Goal: Information Seeking & Learning: Learn about a topic

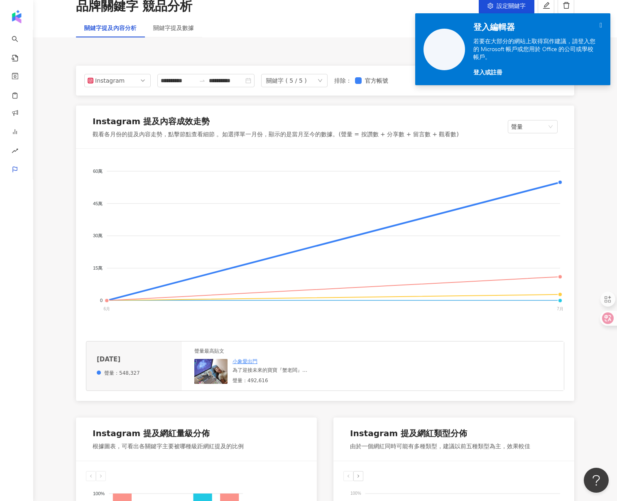
drag, startPoint x: 602, startPoint y: 26, endPoint x: 580, endPoint y: 29, distance: 22.3
click at [602, 26] on div " 登入編輯器 若要在大部分的網站上取得寫作建議，請登入您的 Microsoft 帳戶或您用於 Office 的公司或學校帳戶。 登入或註冊" at bounding box center [537, 49] width 145 height 72
click at [600, 25] on icon "" at bounding box center [601, 25] width 2 height 7
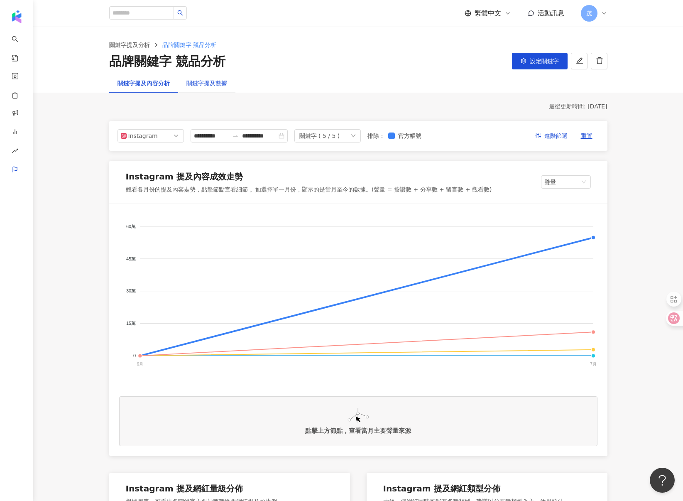
drag, startPoint x: 216, startPoint y: 85, endPoint x: 211, endPoint y: 84, distance: 4.9
click at [216, 85] on div "關鍵字提及數據" at bounding box center [207, 83] width 41 height 9
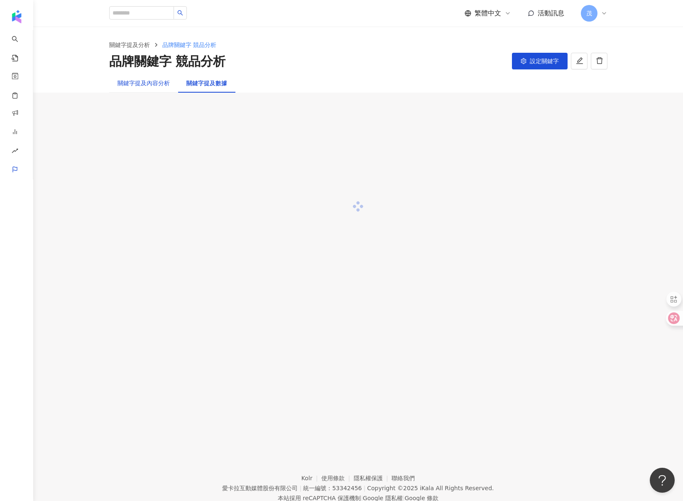
click at [157, 81] on div "關鍵字提及內容分析" at bounding box center [144, 83] width 52 height 9
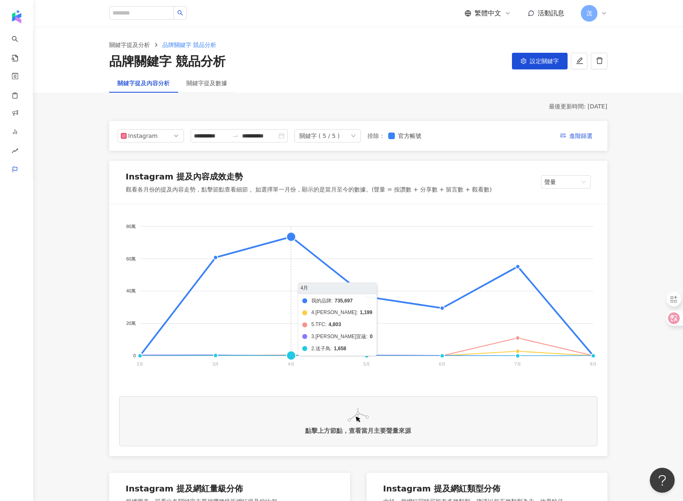
click at [284, 237] on foreignobject "我的品牌 4.王家瑋 5.TFC 3.禾馨宜蘊 2.送子鳥" at bounding box center [358, 297] width 479 height 166
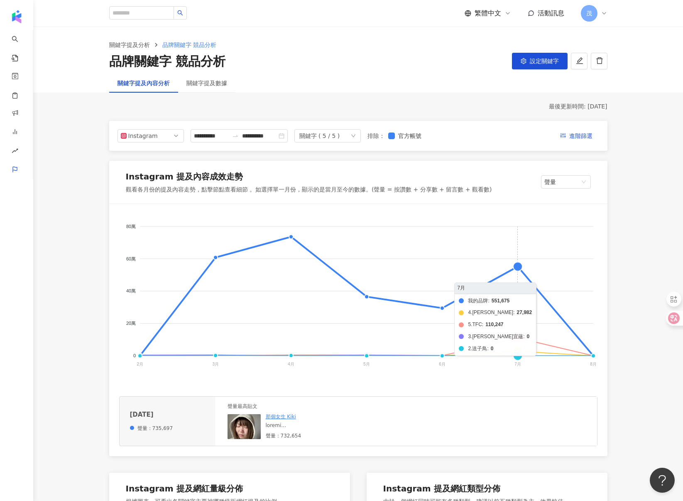
click at [515, 270] on foreignobject "我的品牌 4.王家瑋 5.TFC 3.禾馨宜蘊 2.送子鳥" at bounding box center [358, 297] width 479 height 166
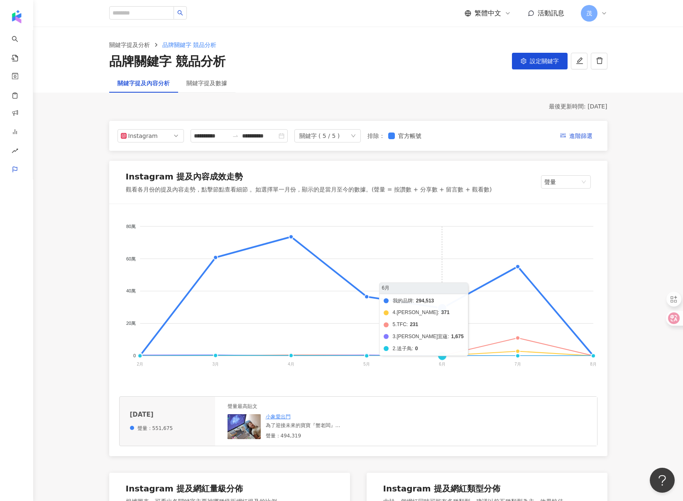
click at [446, 310] on foreignobject "我的品牌 4.王家瑋 5.TFC 3.禾馨宜蘊 2.送子鳥" at bounding box center [358, 297] width 479 height 166
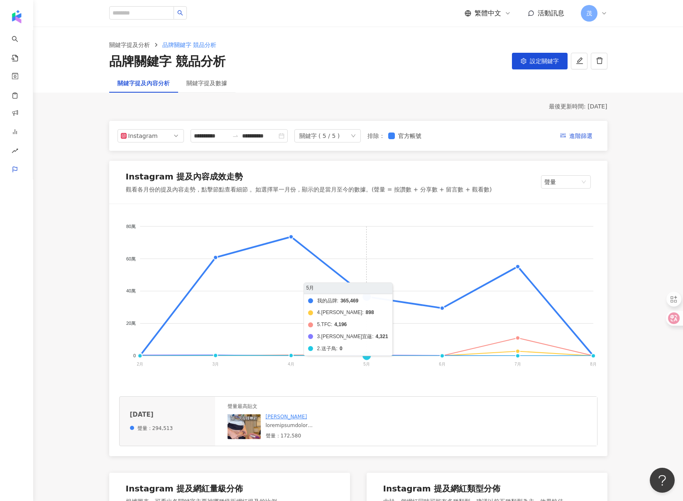
click at [364, 317] on foreignobject "我的品牌 4.王家瑋 5.TFC 3.禾馨宜蘊 2.送子鳥" at bounding box center [358, 297] width 479 height 166
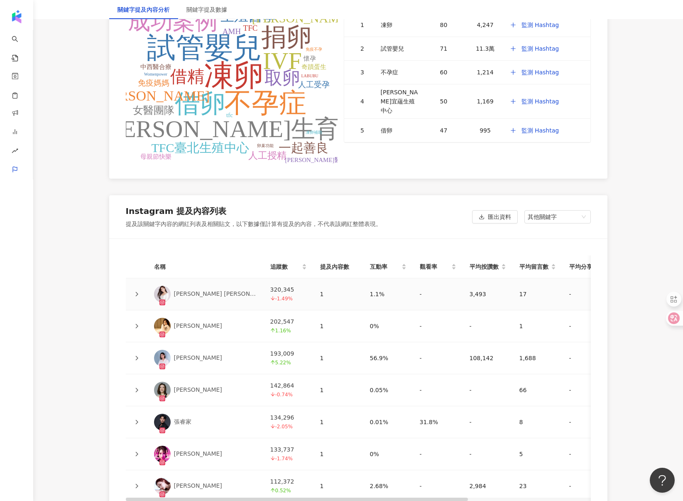
scroll to position [1625, 0]
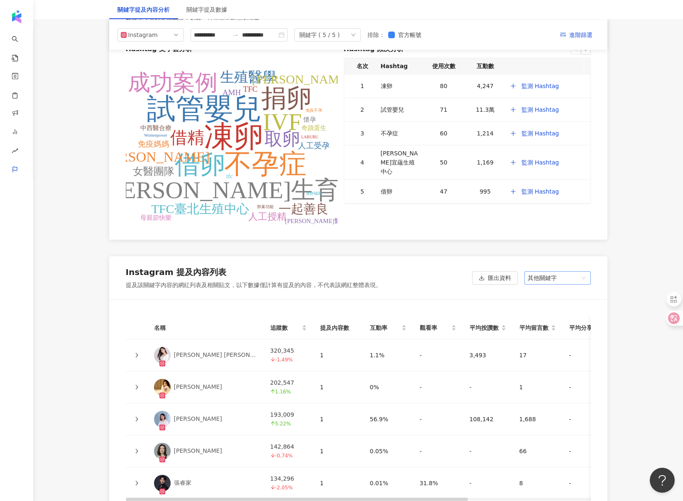
click at [551, 272] on span "其他關鍵字" at bounding box center [558, 278] width 60 height 12
click at [558, 305] on div "我的關鍵字" at bounding box center [557, 309] width 53 height 9
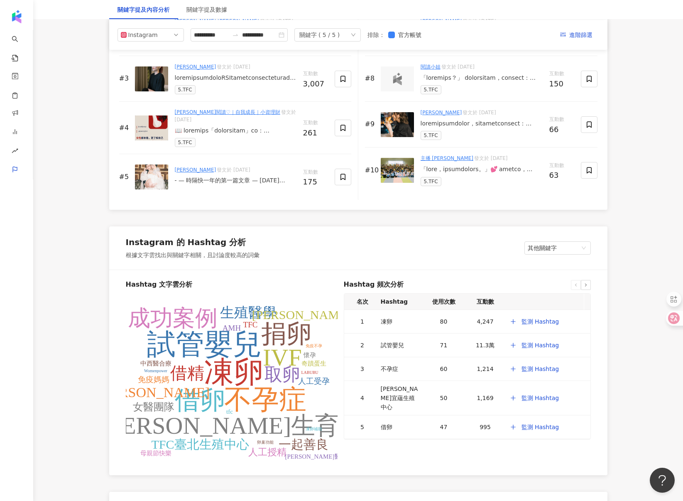
scroll to position [1115, 0]
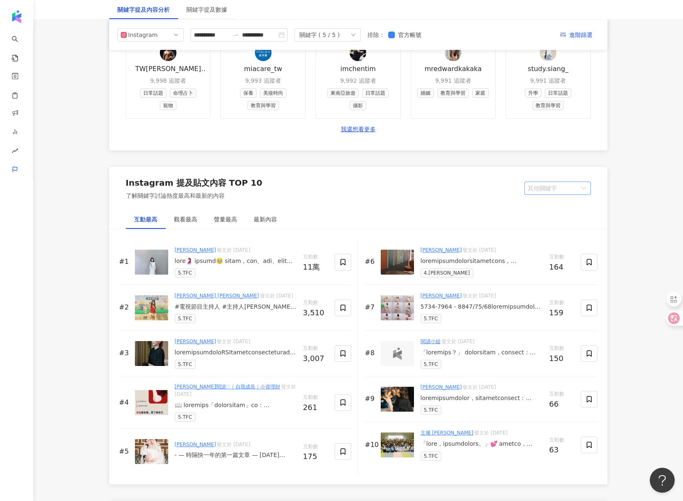
click at [546, 185] on span "其他關鍵字" at bounding box center [558, 188] width 60 height 12
click at [545, 220] on div "我的關鍵字" at bounding box center [557, 219] width 53 height 9
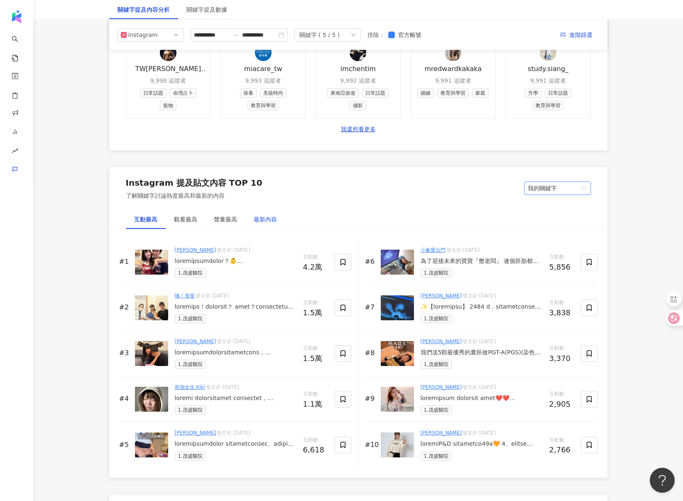
click at [261, 222] on div "最新內容" at bounding box center [265, 219] width 23 height 9
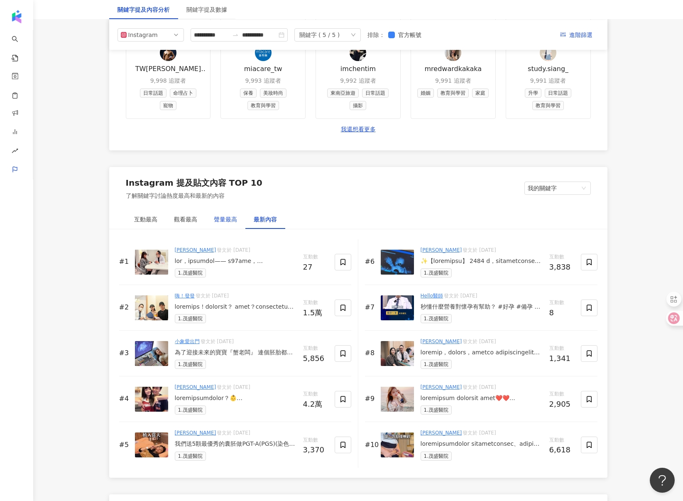
click at [233, 218] on div "聲量最高" at bounding box center [225, 219] width 23 height 9
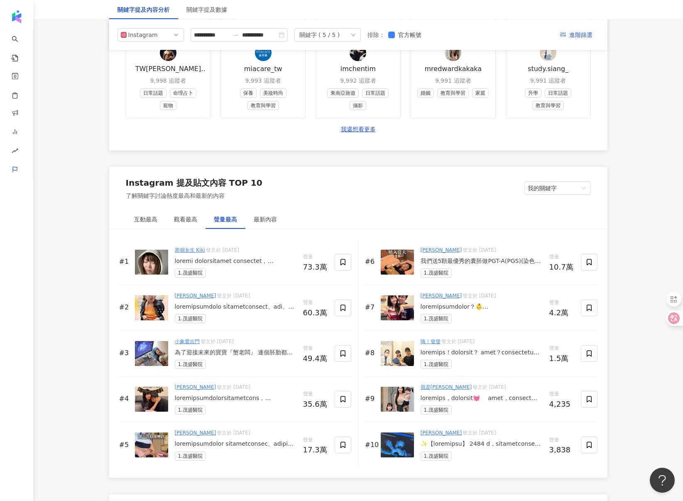
click at [221, 392] on div "謝孟航 發文於 2025/5/20 1.茂盛醫院" at bounding box center [236, 398] width 122 height 31
click at [226, 398] on div at bounding box center [236, 398] width 122 height 8
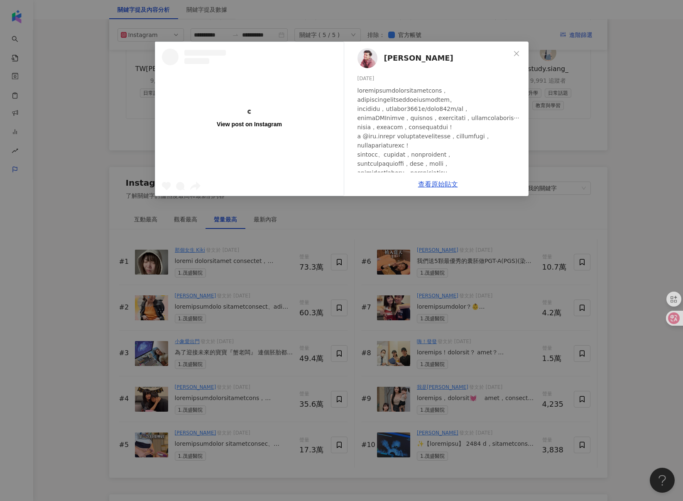
click at [252, 383] on div "View post on Instagram 謝孟航 2025/5/20 1.4萬 120 34.2萬 查看原始貼文" at bounding box center [341, 250] width 683 height 501
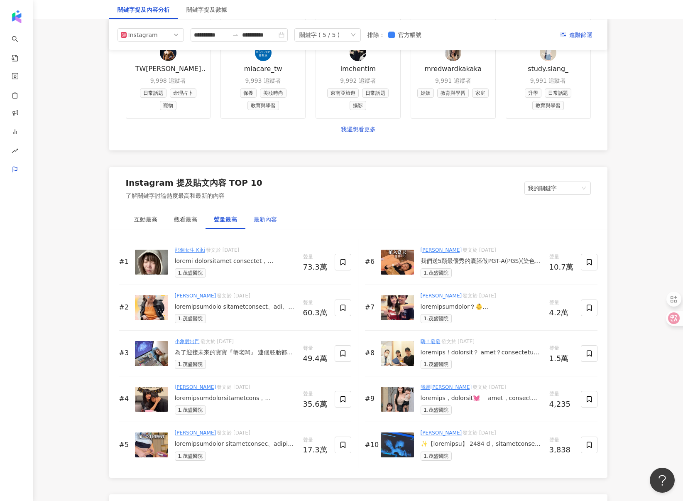
click at [269, 221] on div "最新內容" at bounding box center [265, 219] width 23 height 9
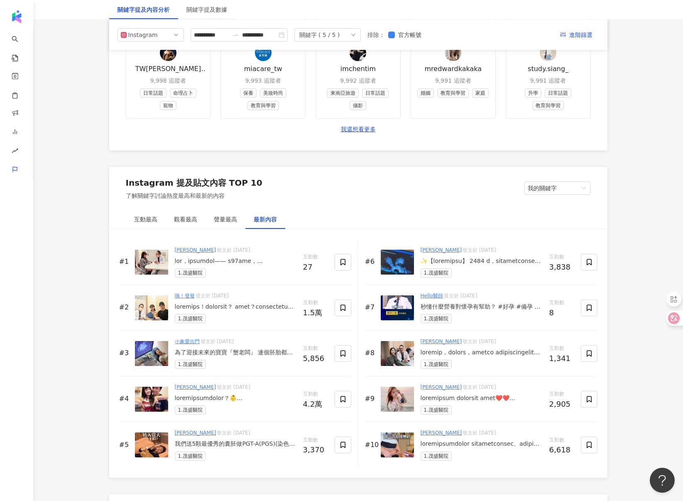
click at [244, 264] on div at bounding box center [236, 261] width 122 height 8
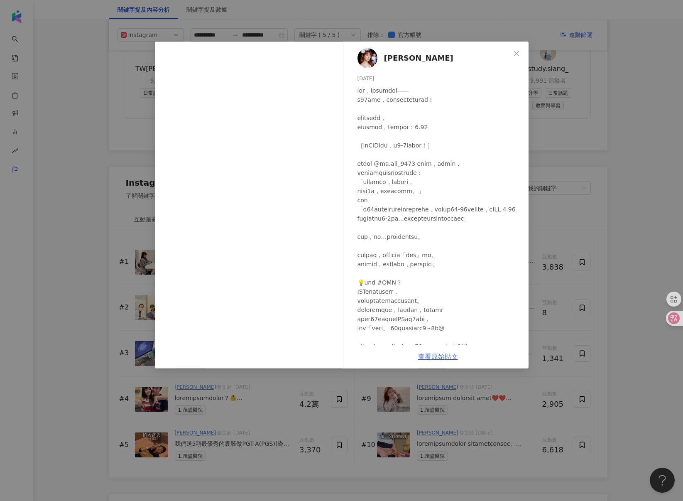
click at [432, 357] on link "查看原始貼文" at bounding box center [438, 357] width 40 height 8
click at [118, 189] on div "林吟蔚 2025/7/24 隱藏 27 查看原始貼文" at bounding box center [341, 250] width 683 height 501
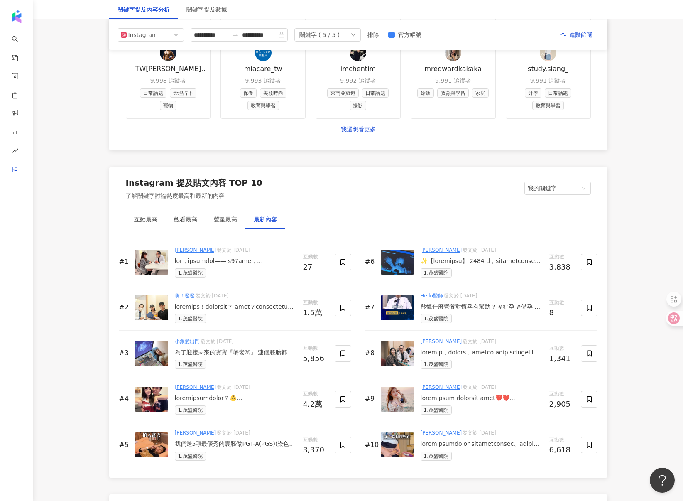
click at [238, 308] on div at bounding box center [236, 307] width 122 height 8
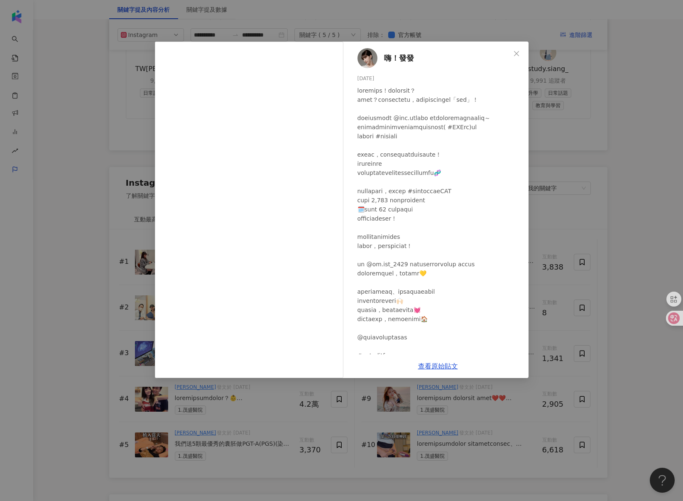
click at [248, 411] on div "嗨！發發 2025/7/17 1.5萬 56 查看原始貼文" at bounding box center [341, 250] width 683 height 501
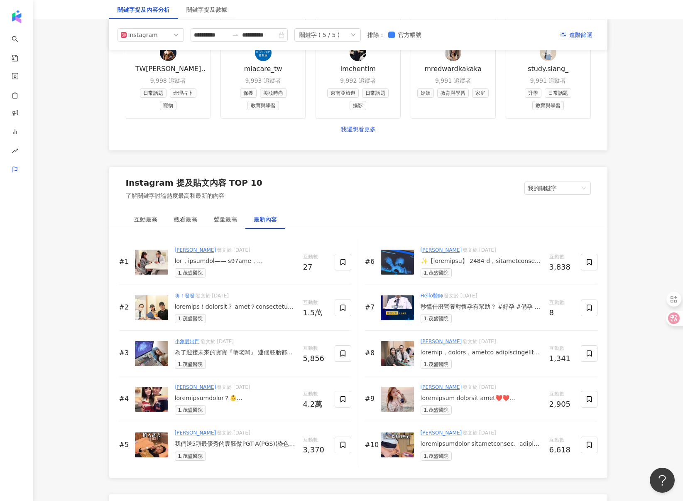
click at [247, 353] on div "為了迎接未來的寶寶『蟹老闆』 連個胚胎都還沒出來，小名就想好了🤣 跟老謝這陣子特別回來找茂盛醫院做完整的備孕評估和 #CGT特定基因帶有者檢測！！ 為了生出健…" at bounding box center [236, 353] width 122 height 8
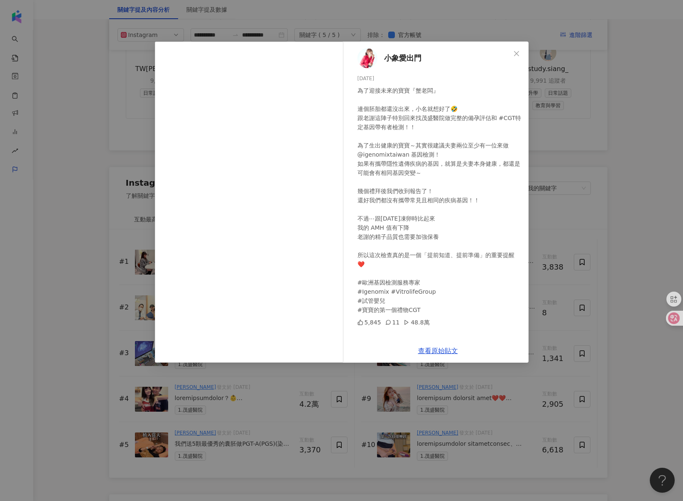
click at [209, 420] on div "小象愛出門 2025/7/16 為了迎接未來的寶寶『蟹老闆』 連個胚胎都還沒出來，小名就想好了🤣 跟老謝這陣子特別回來找茂盛醫院做完整的備孕評估和 #CGT特…" at bounding box center [341, 250] width 683 height 501
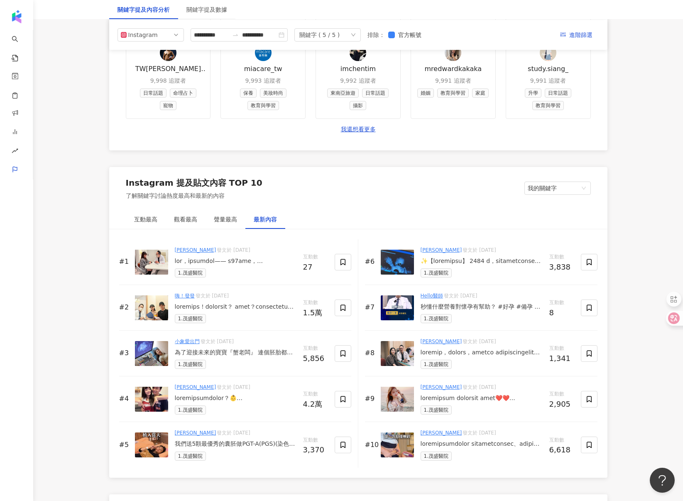
click at [239, 398] on div at bounding box center [236, 398] width 122 height 8
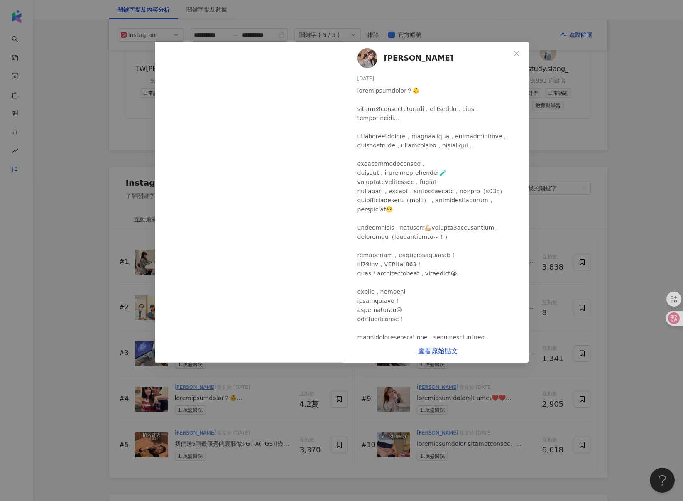
click at [547, 216] on div "陳怡君-阿咪 2025/7/16 4.1萬 1,399 查看原始貼文" at bounding box center [341, 250] width 683 height 501
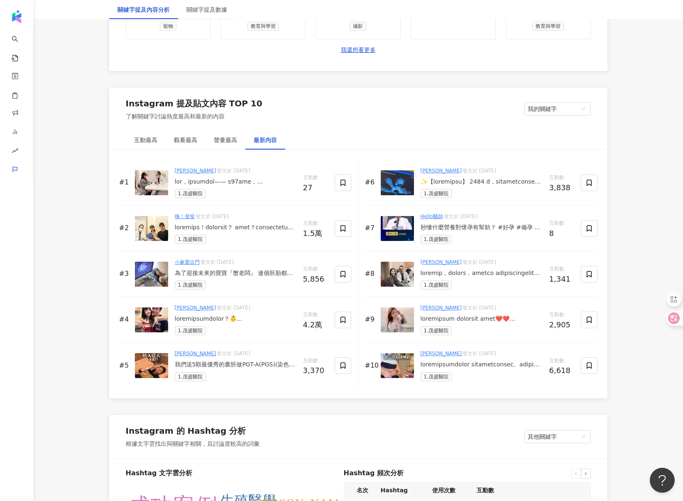
scroll to position [1199, 0]
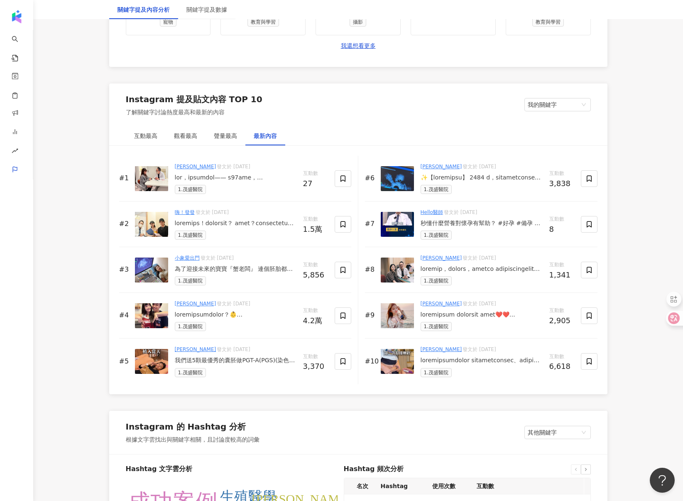
click at [245, 178] on div at bounding box center [236, 178] width 122 height 8
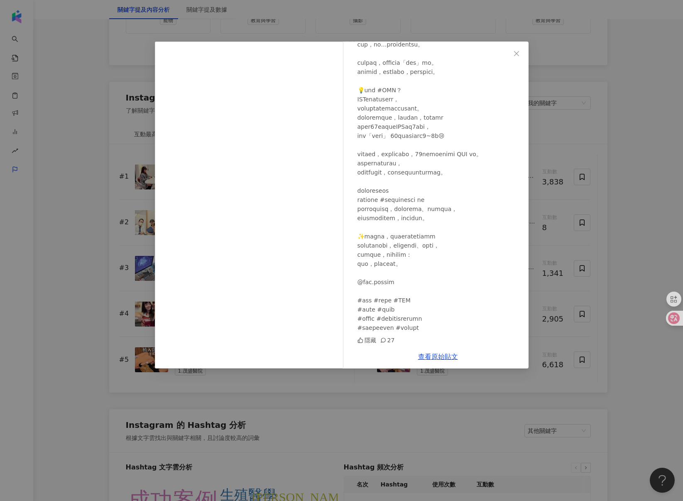
scroll to position [211, 0]
click at [105, 136] on div "林吟蔚 2025/7/24 隱藏 27 查看原始貼文" at bounding box center [341, 250] width 683 height 501
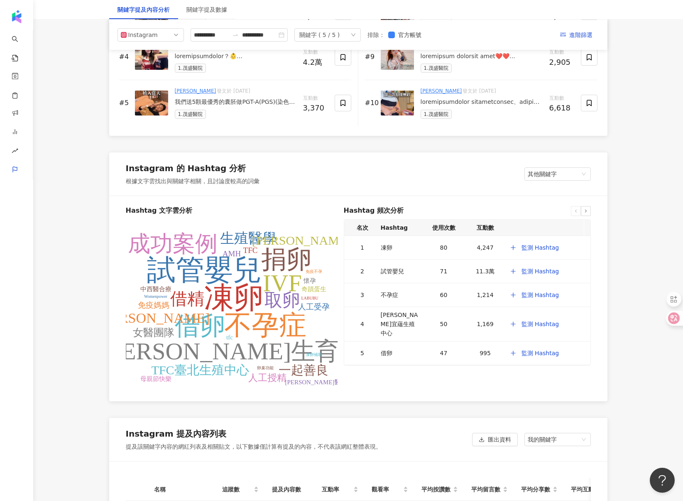
scroll to position [1446, 0]
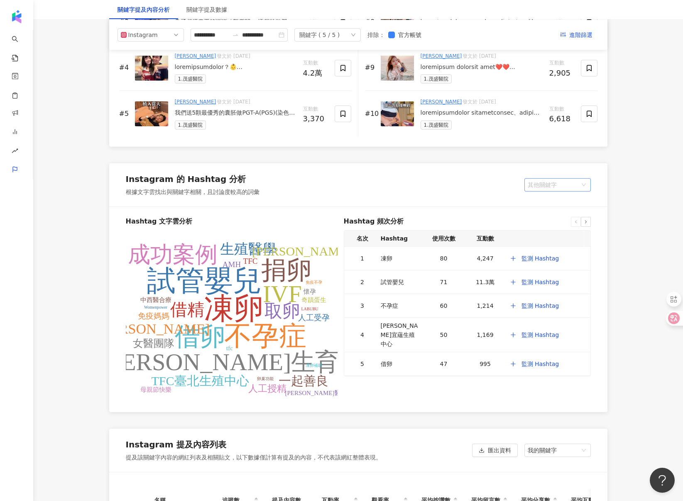
click at [552, 188] on span "其他關鍵字" at bounding box center [558, 185] width 60 height 12
click at [546, 214] on div "我的關鍵字" at bounding box center [557, 215] width 53 height 9
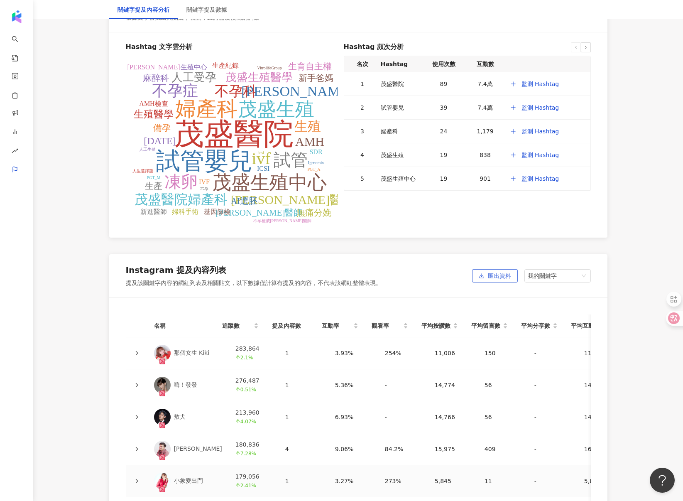
scroll to position [1839, 0]
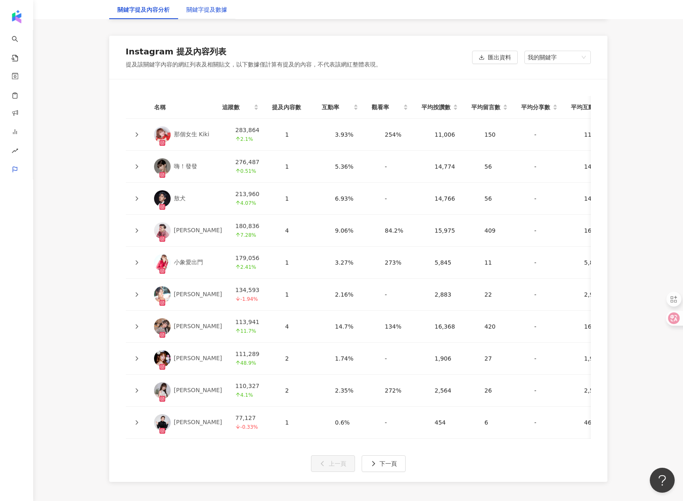
click at [209, 10] on div "關鍵字提及數據" at bounding box center [207, 9] width 41 height 9
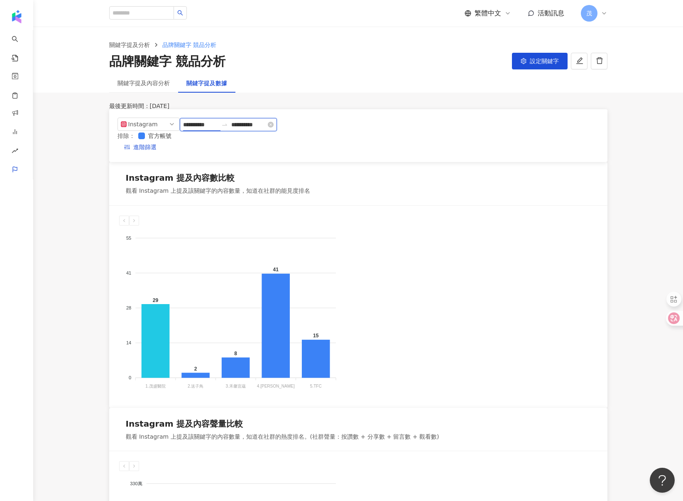
click at [210, 129] on input "**********" at bounding box center [200, 124] width 35 height 9
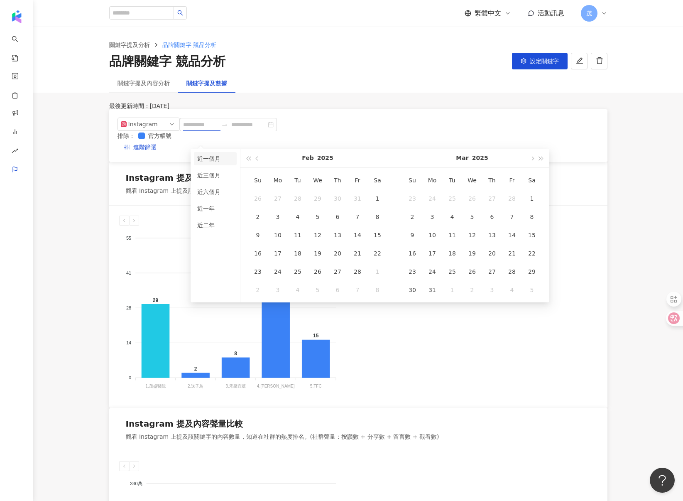
click at [219, 156] on li "近一個月" at bounding box center [215, 158] width 43 height 13
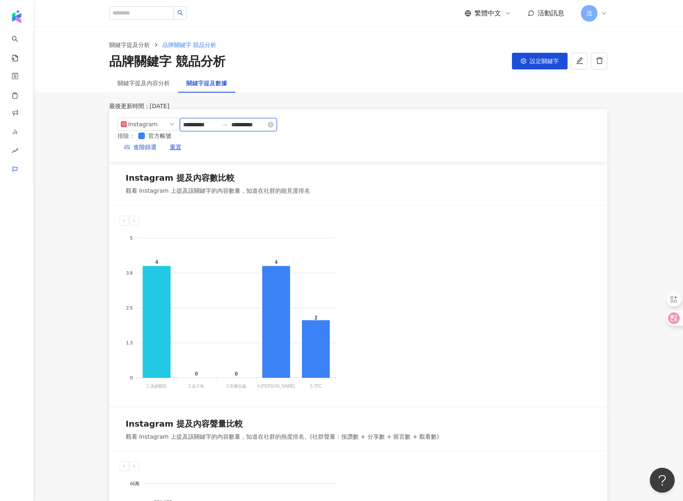
click at [218, 129] on input "**********" at bounding box center [200, 124] width 35 height 9
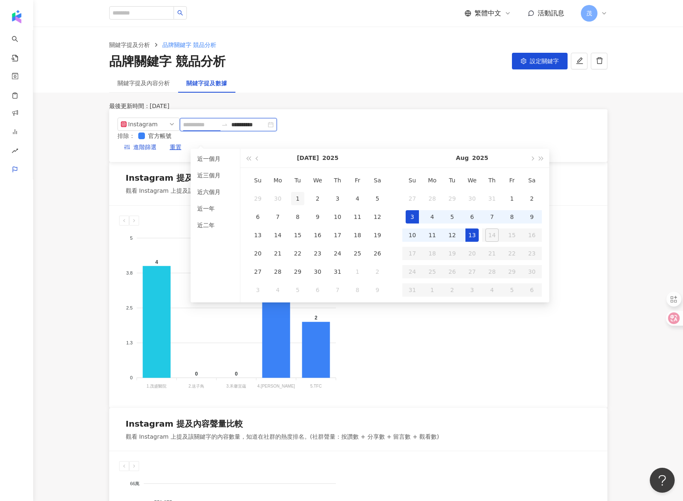
type input "**********"
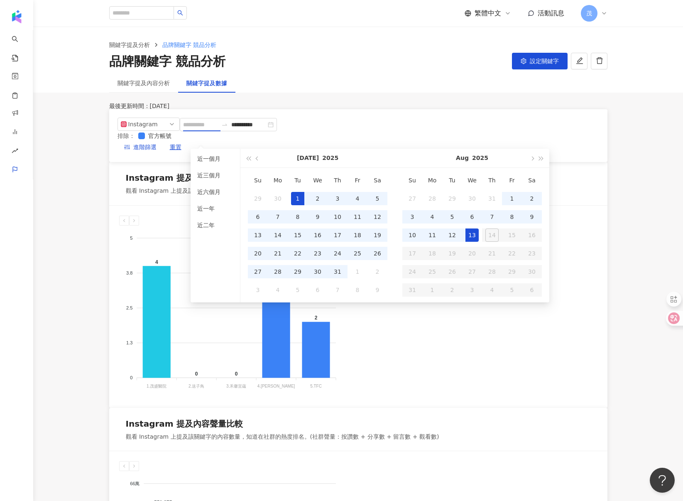
click at [302, 199] on div "1" at bounding box center [297, 198] width 13 height 13
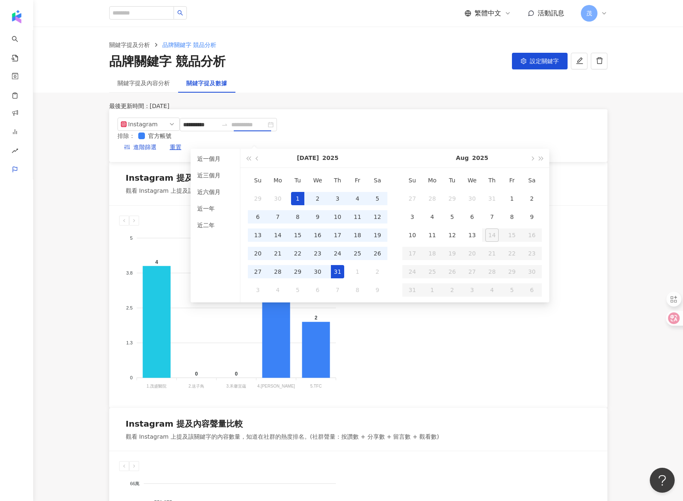
click at [339, 271] on div "31" at bounding box center [337, 271] width 13 height 13
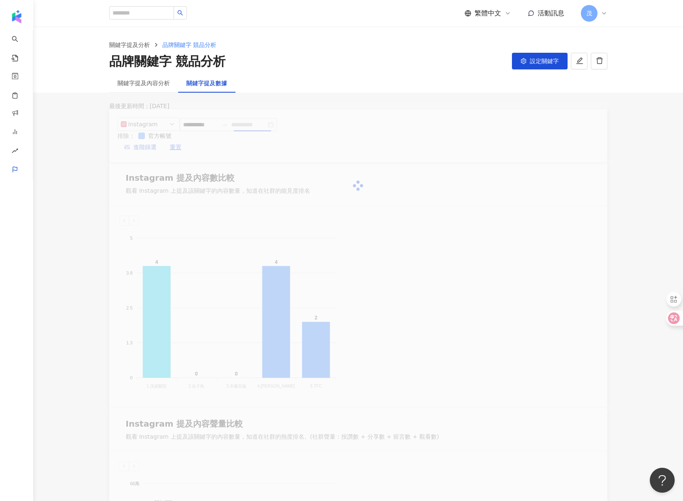
type input "**********"
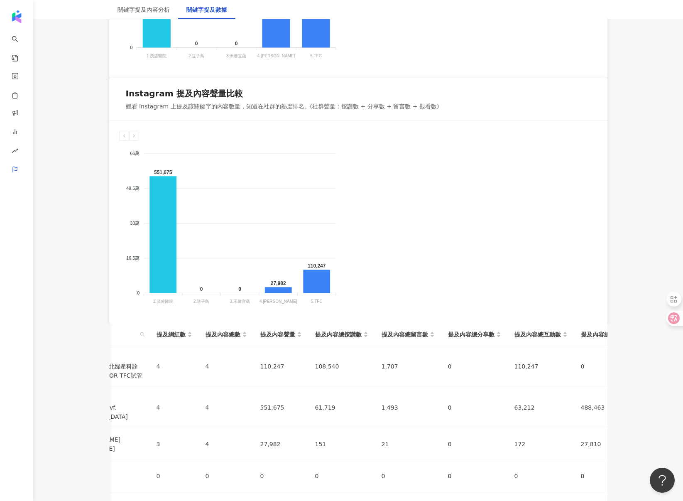
scroll to position [0, 136]
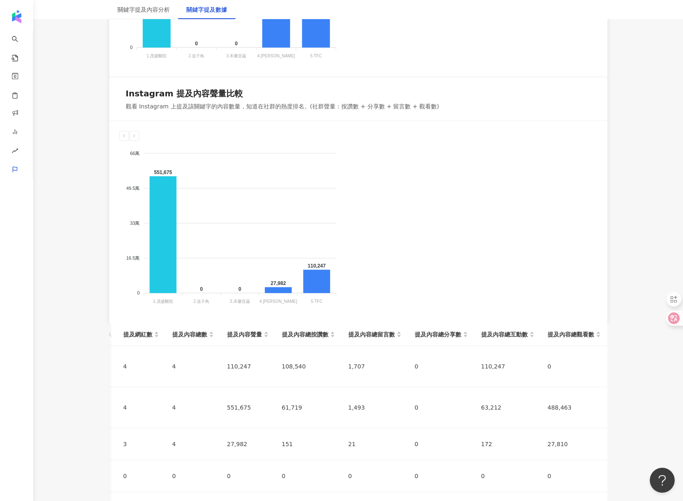
drag, startPoint x: 153, startPoint y: 127, endPoint x: 637, endPoint y: 321, distance: 521.3
click at [617, 321] on main "**********" at bounding box center [358, 132] width 650 height 871
copy table
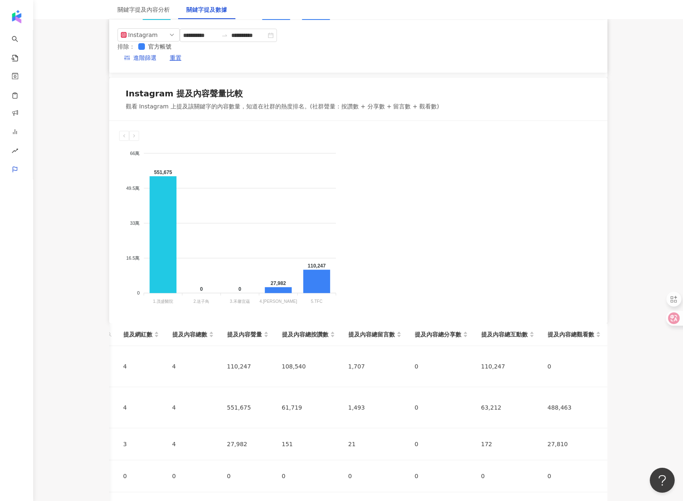
scroll to position [0, 0]
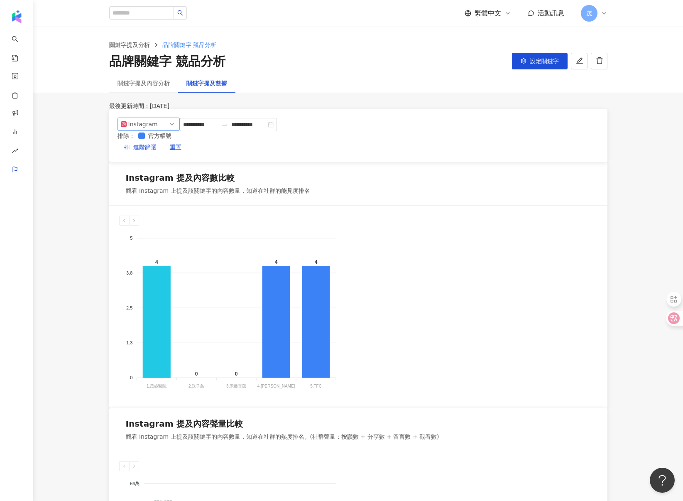
click at [155, 130] on div "Instagram" at bounding box center [141, 124] width 27 height 12
click at [155, 162] on div "Facebook" at bounding box center [145, 157] width 27 height 9
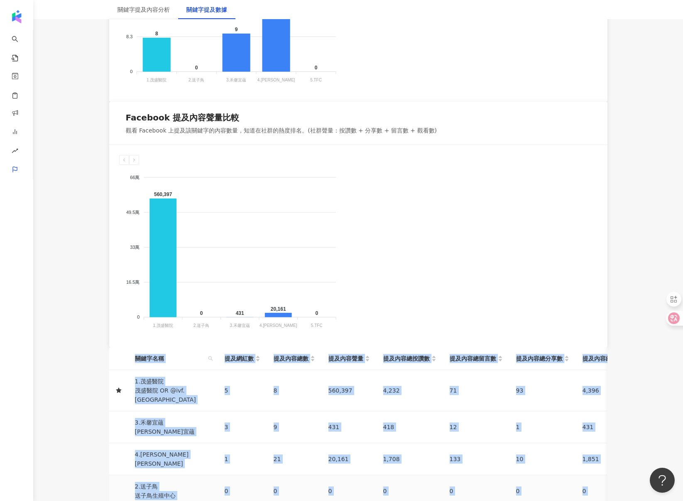
scroll to position [0, 136]
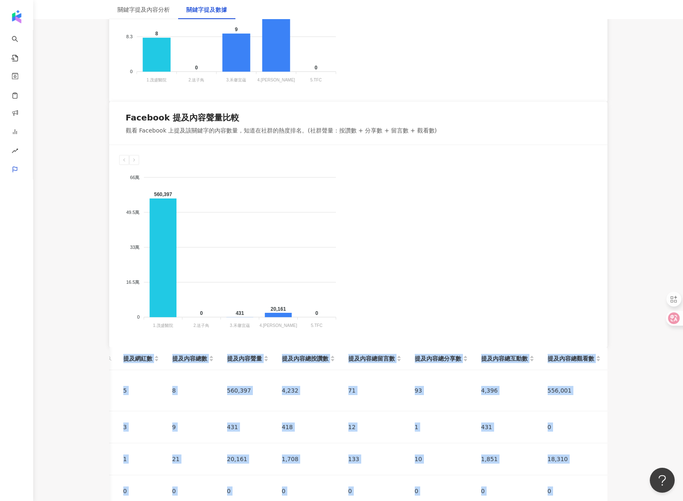
drag, startPoint x: 148, startPoint y: 154, endPoint x: 673, endPoint y: 393, distance: 577.2
click at [617, 393] on main "**********" at bounding box center [358, 156] width 650 height 871
copy main "關鍵字名稱 提及網紅數 提及內容總數 提及內容聲量 提及內容總按讚數 提及內容總留言數 提及內容總分享數 提及內容總互動數 提及內容總觀看數 1.茂盛醫院 茂…"
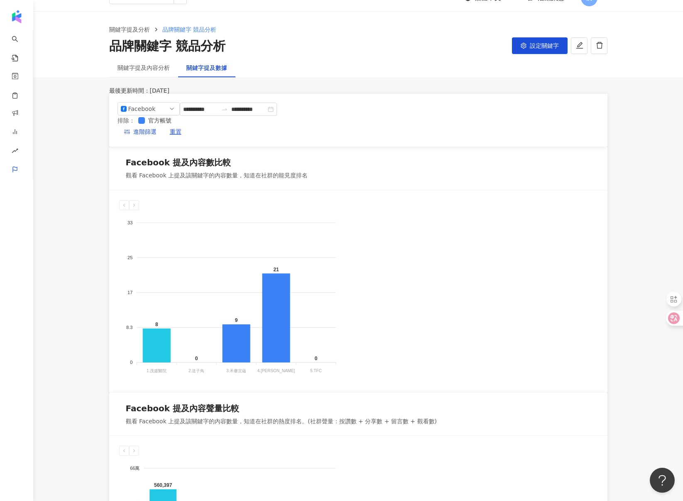
scroll to position [0, 0]
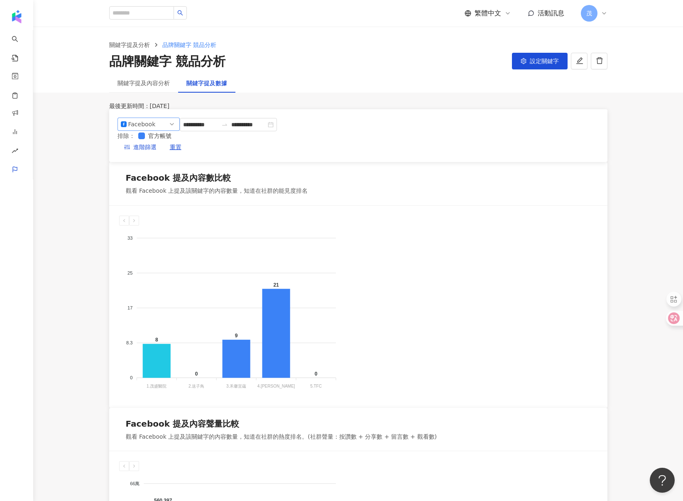
click at [156, 130] on span "Facebook" at bounding box center [149, 124] width 56 height 12
click at [150, 176] on div "YouTube" at bounding box center [145, 171] width 27 height 9
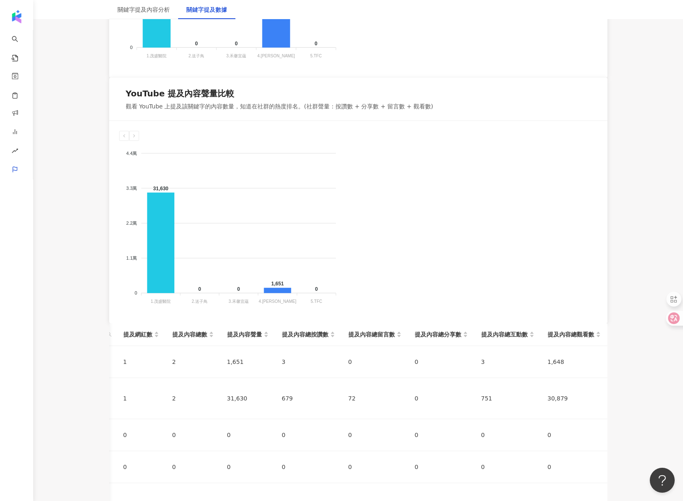
scroll to position [0, 136]
drag, startPoint x: 151, startPoint y: 128, endPoint x: 635, endPoint y: 319, distance: 520.4
click at [617, 319] on main "**********" at bounding box center [358, 132] width 650 height 871
copy table
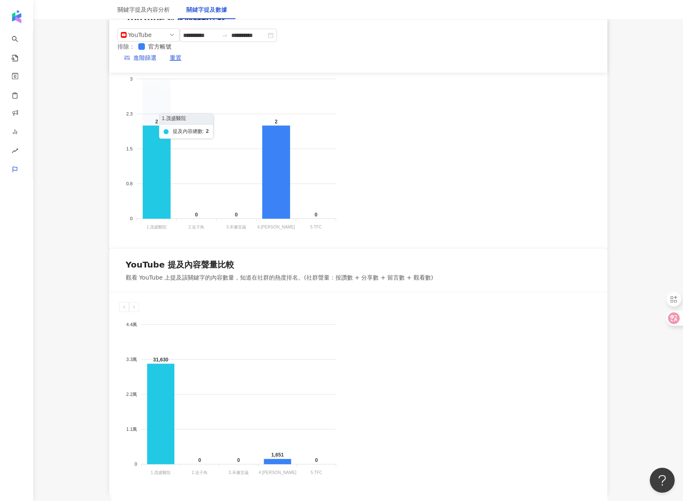
scroll to position [152, 0]
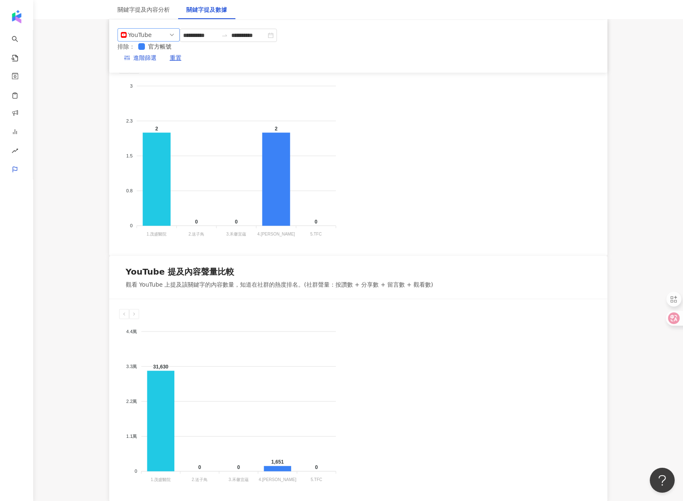
click at [145, 39] on div "YouTube" at bounding box center [141, 35] width 27 height 12
click at [140, 98] on div "Threads" at bounding box center [145, 96] width 27 height 9
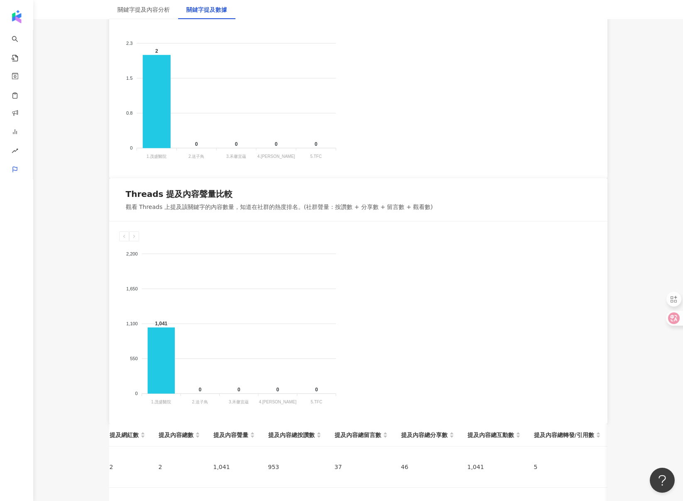
scroll to position [0, 151]
drag, startPoint x: 152, startPoint y: 230, endPoint x: 646, endPoint y: 412, distance: 526.9
click at [617, 412] on main "**********" at bounding box center [358, 232] width 650 height 871
copy table
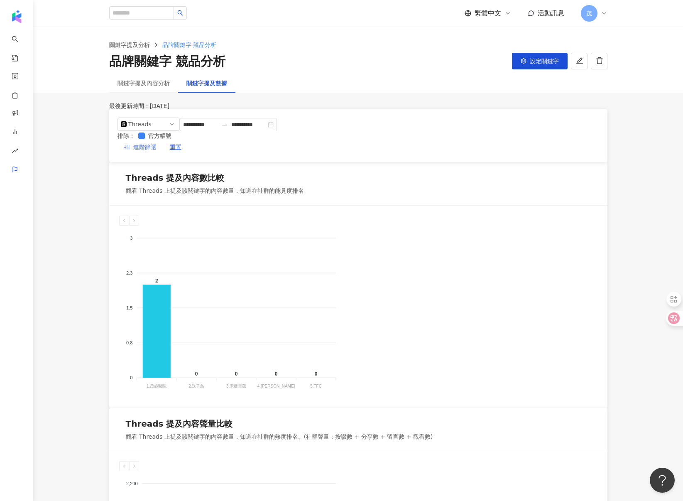
click at [157, 141] on span "進階篩選" at bounding box center [144, 147] width 23 height 13
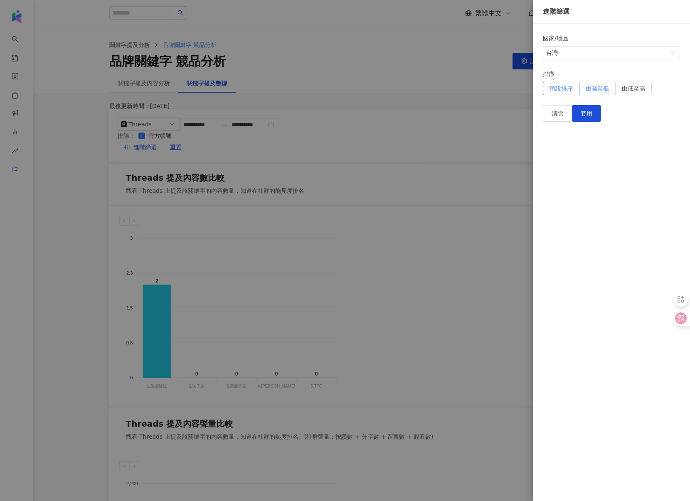
click at [608, 88] on span "由高至低" at bounding box center [596, 88] width 23 height 7
click at [617, 88] on span "由低至高" at bounding box center [633, 88] width 23 height 7
click at [609, 89] on span "由高至低" at bounding box center [596, 88] width 23 height 7
click at [430, 116] on div at bounding box center [345, 250] width 690 height 501
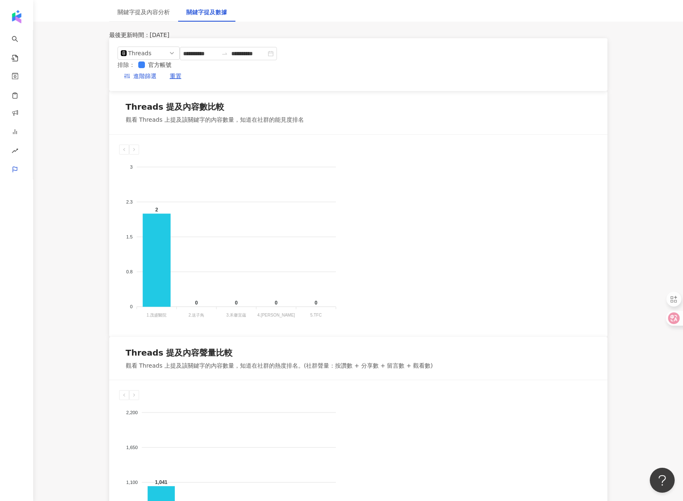
scroll to position [59, 0]
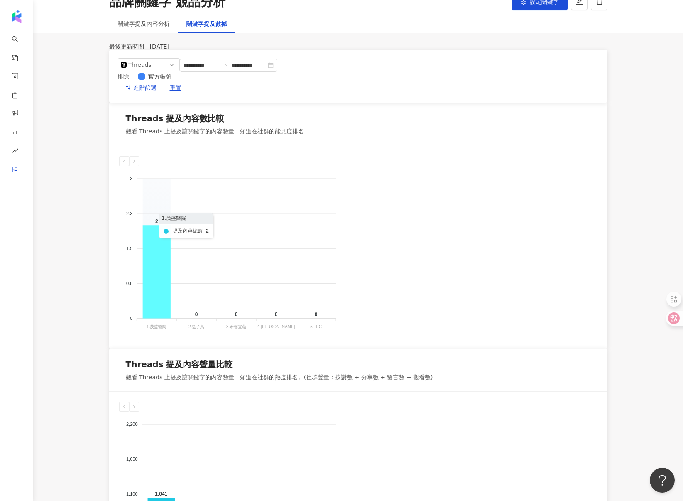
click at [157, 289] on icon at bounding box center [156, 271] width 28 height 93
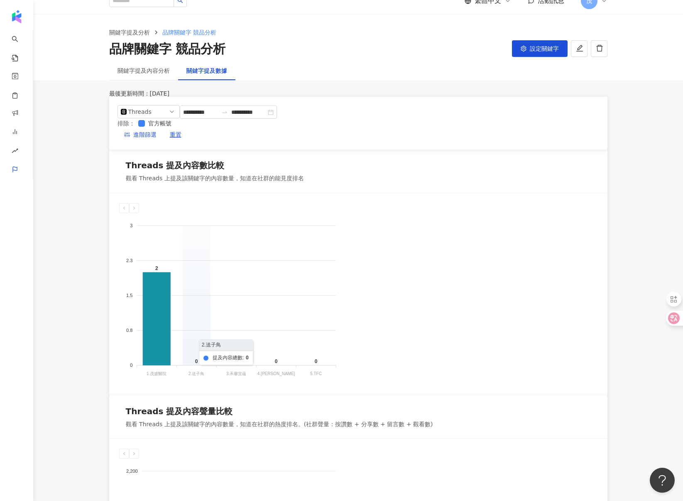
scroll to position [0, 0]
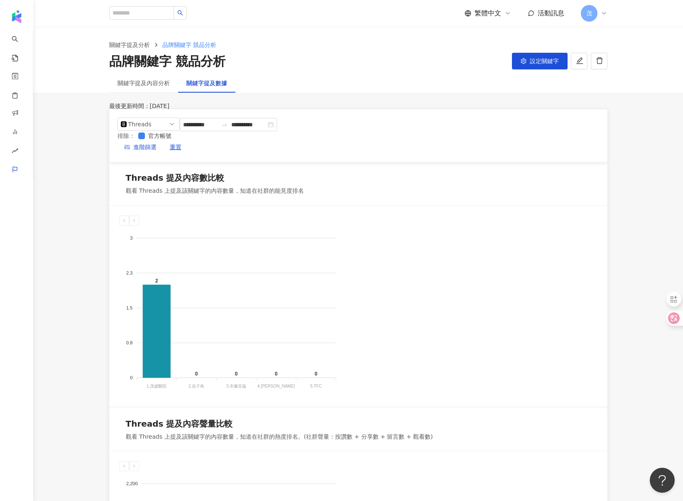
click at [162, 89] on div "關鍵字提及內容分析" at bounding box center [143, 83] width 69 height 19
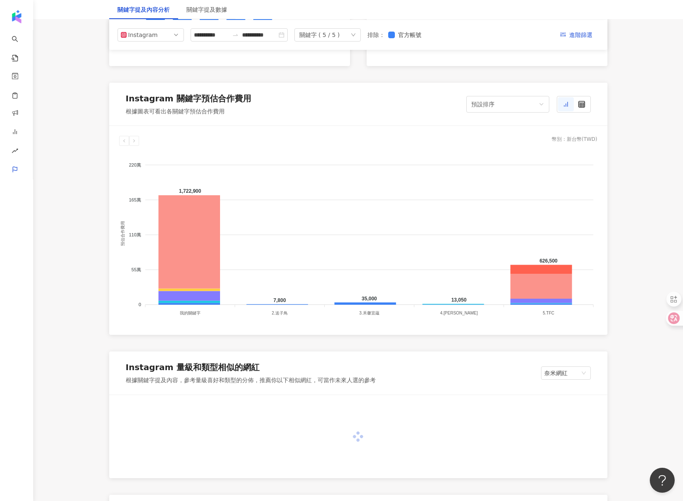
scroll to position [1068, 0]
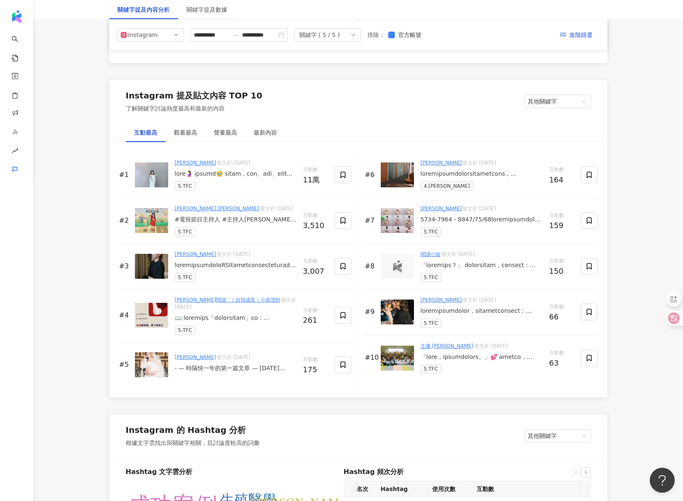
click at [232, 175] on div at bounding box center [236, 174] width 122 height 8
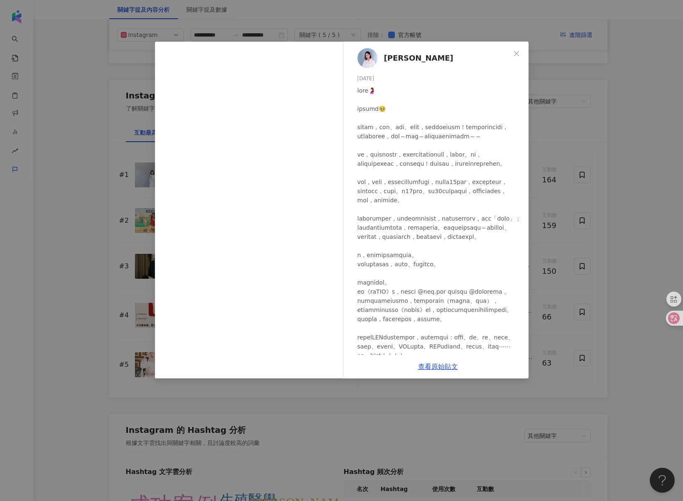
click at [120, 235] on div "Sandra Hsu 2025/7/24 10.8萬 1,688 查看原始貼文" at bounding box center [341, 250] width 683 height 501
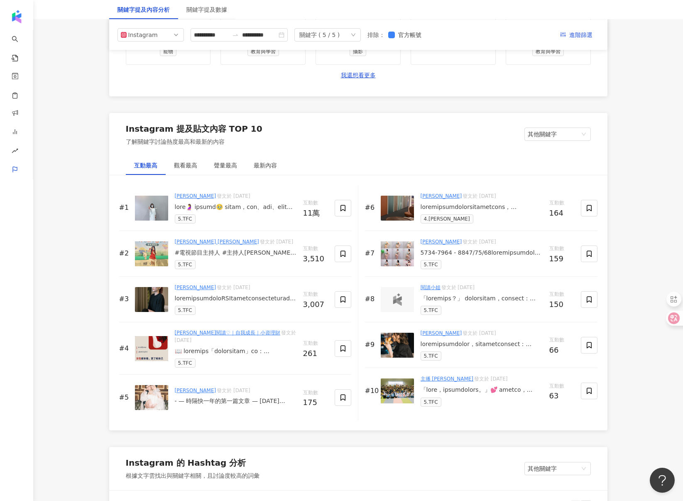
scroll to position [1160, 0]
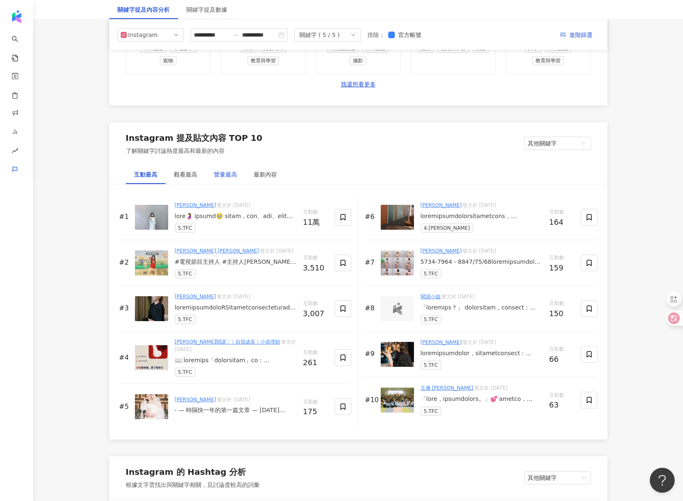
click at [227, 174] on div "聲量最高" at bounding box center [225, 174] width 23 height 9
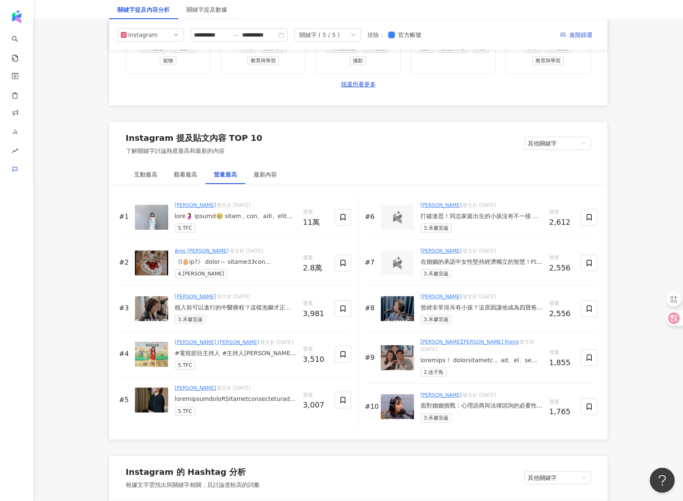
click at [337, 35] on div "關鍵字 ( 5 / 5 )" at bounding box center [320, 35] width 41 height 12
click at [499, 38] on div "**********" at bounding box center [359, 34] width 482 height 13
click at [340, 37] on div "關鍵字 ( 5 / 5 )" at bounding box center [320, 35] width 41 height 12
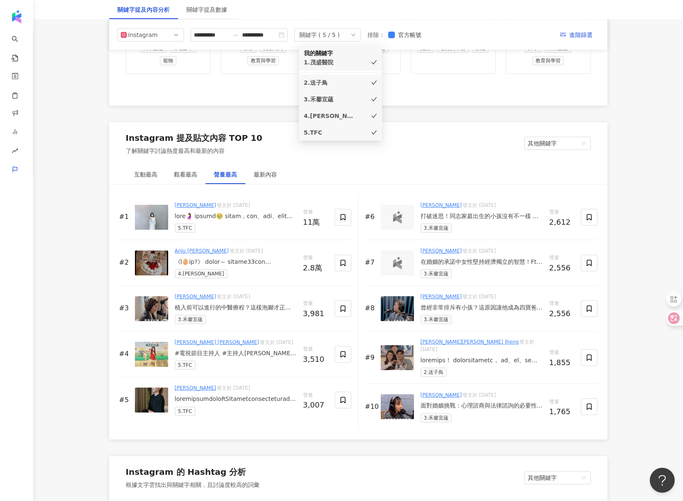
click at [408, 112] on div "Instagram 提及內容成效走勢 觀看各月份的提及內容走勢，點擊節點查看細節 。如選擇單一月份，顯示的是當月至今的數據。(聲量 = 按讚數 + 分享數 +…" at bounding box center [358, 84] width 499 height 2187
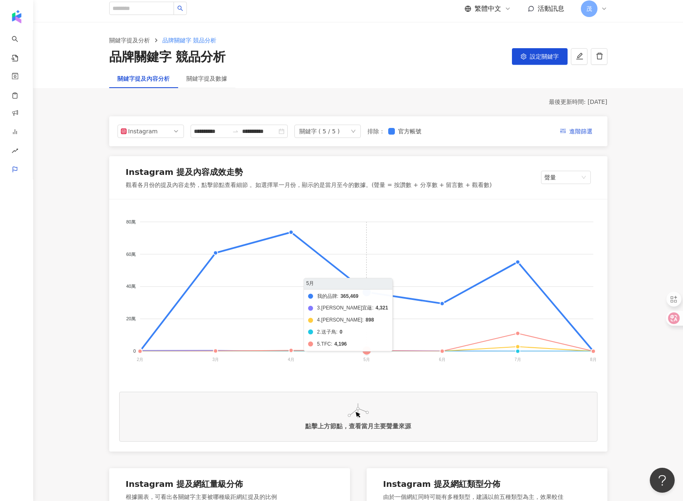
scroll to position [0, 0]
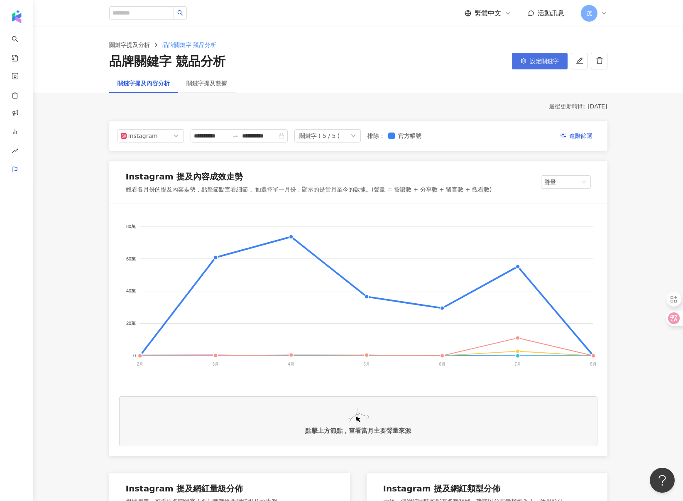
click at [543, 64] on span "設定關鍵字" at bounding box center [544, 61] width 29 height 7
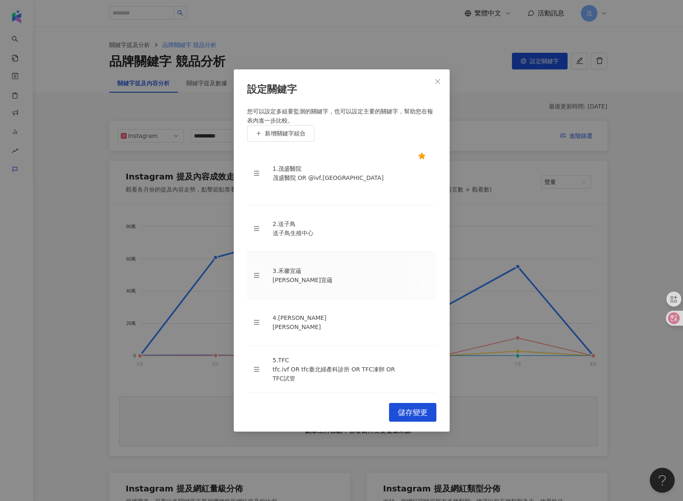
scroll to position [70, 0]
click at [288, 142] on button "新增關鍵字組合" at bounding box center [280, 133] width 67 height 17
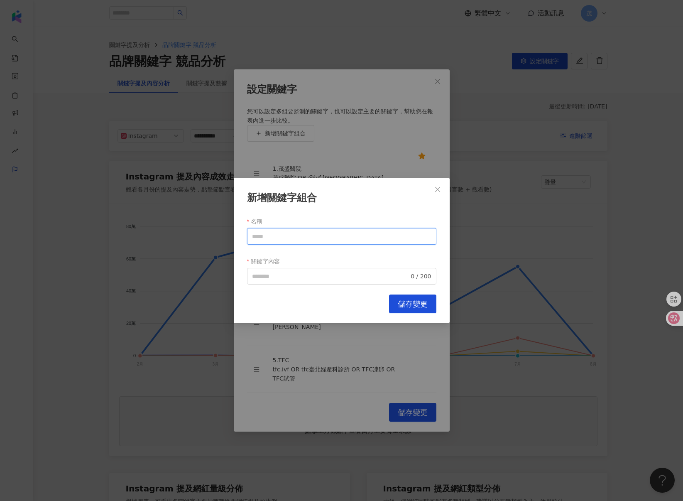
click at [287, 243] on input "名稱" at bounding box center [341, 236] width 189 height 17
type input "*"
paste input "*******"
type input "*********"
click at [290, 280] on input "關鍵字內容" at bounding box center [330, 276] width 157 height 9
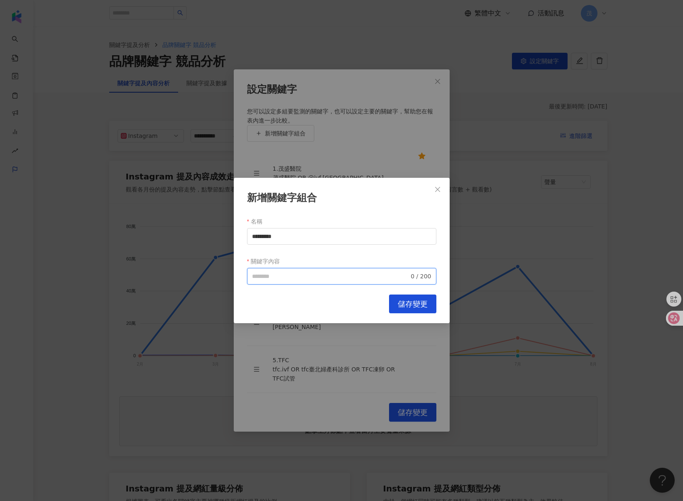
type input "*"
paste input "*********"
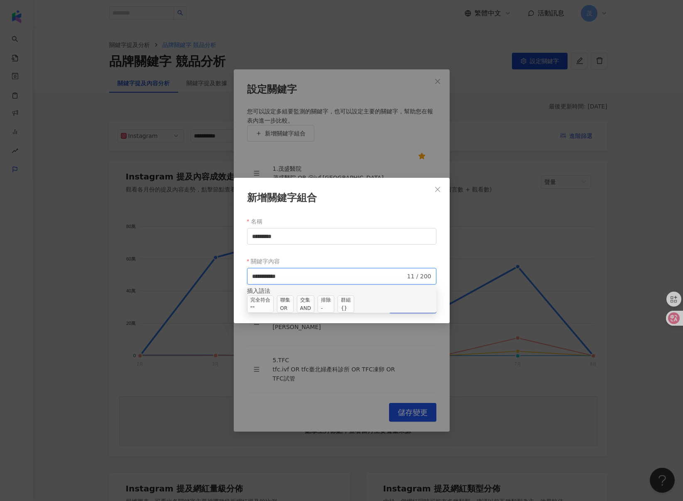
click at [311, 310] on div "AND" at bounding box center [305, 308] width 11 height 8
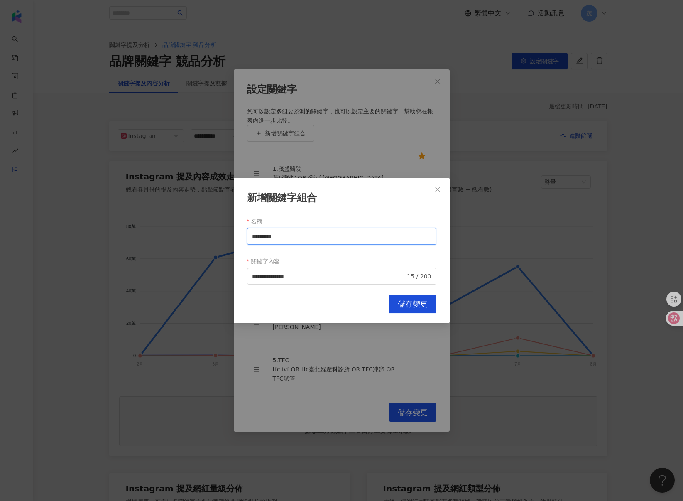
drag, startPoint x: 262, startPoint y: 239, endPoint x: 267, endPoint y: 238, distance: 4.6
click at [267, 238] on input "*********" at bounding box center [341, 236] width 189 height 17
click at [314, 272] on input "**********" at bounding box center [329, 276] width 154 height 9
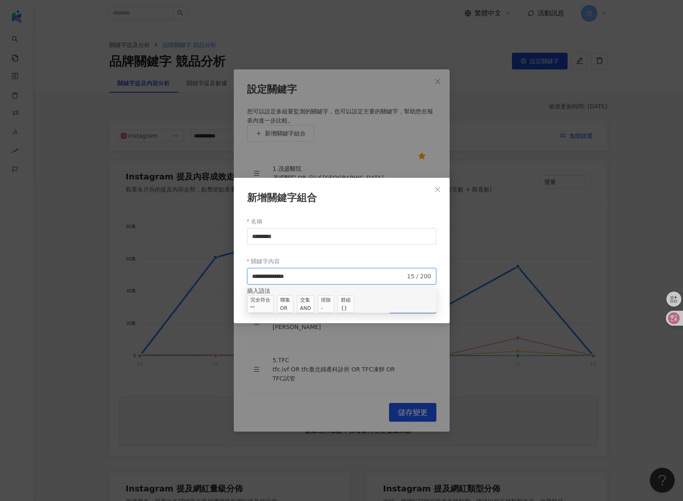
paste input "***"
click at [311, 310] on div "AND" at bounding box center [305, 308] width 11 height 8
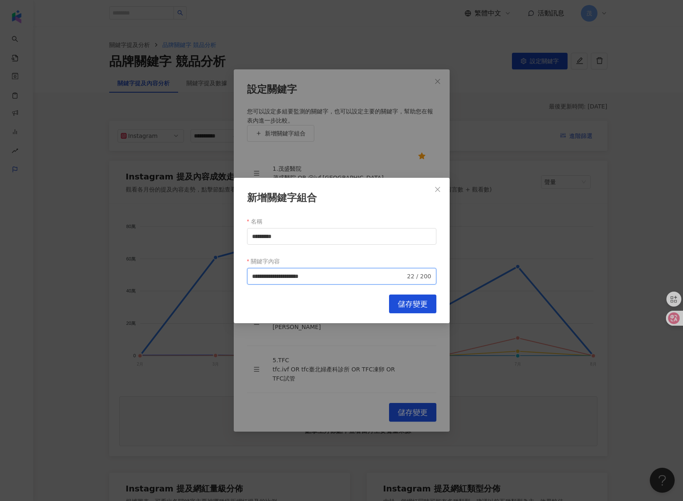
paste input "******"
type input "**********"
click at [416, 298] on button "儲存變更" at bounding box center [412, 304] width 47 height 19
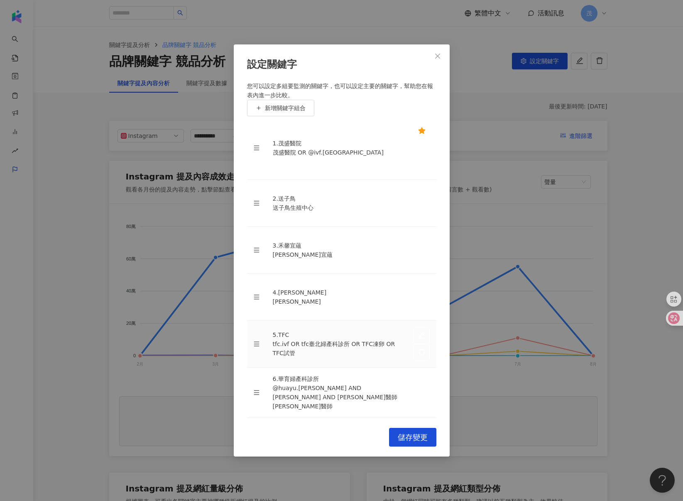
scroll to position [113, 0]
click at [418, 380] on icon "edit" at bounding box center [421, 383] width 7 height 7
type input "*********"
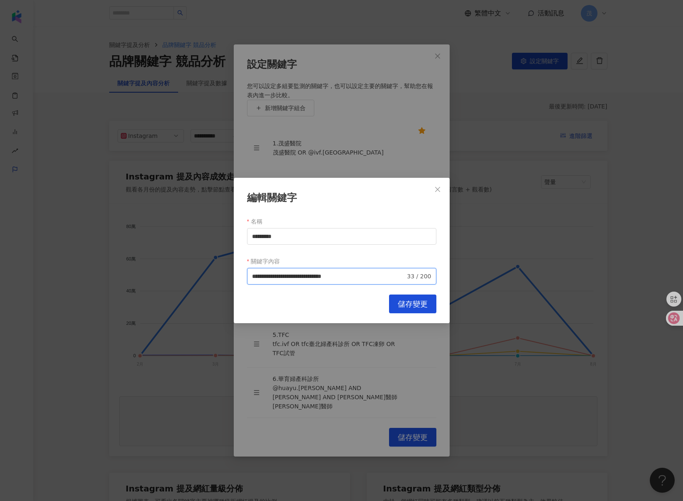
click at [366, 277] on input "**********" at bounding box center [329, 276] width 154 height 9
type input "**********"
click at [418, 310] on button "儲存變更" at bounding box center [412, 304] width 47 height 19
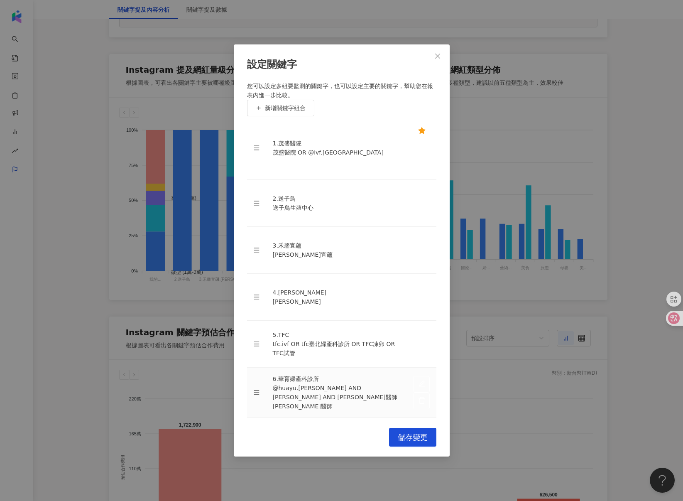
scroll to position [615, 0]
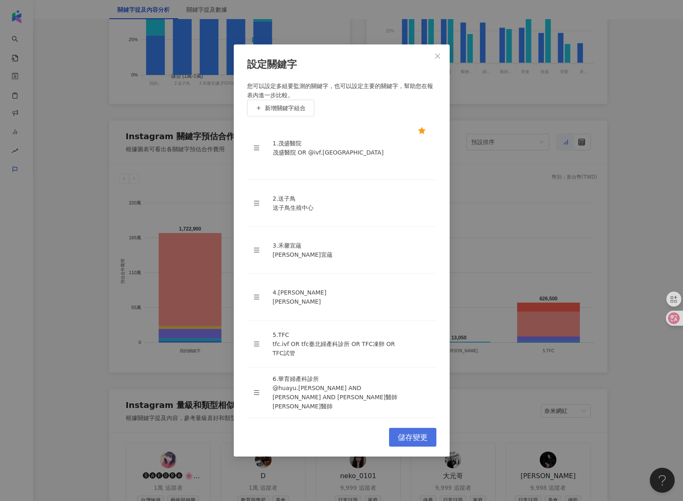
click at [413, 433] on span "儲存變更" at bounding box center [413, 437] width 30 height 9
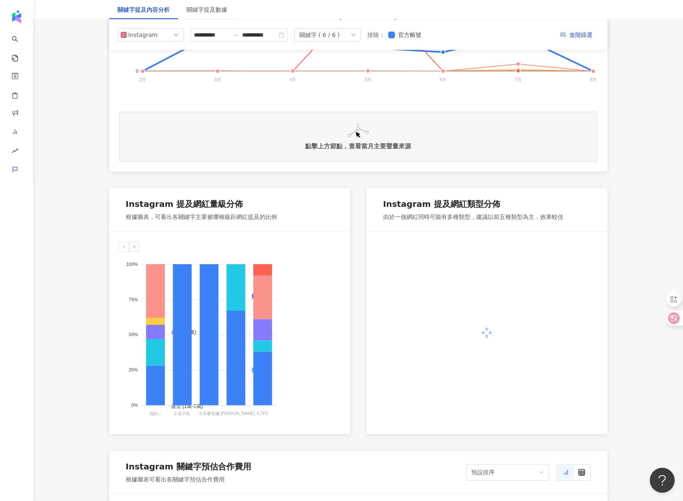
scroll to position [0, 0]
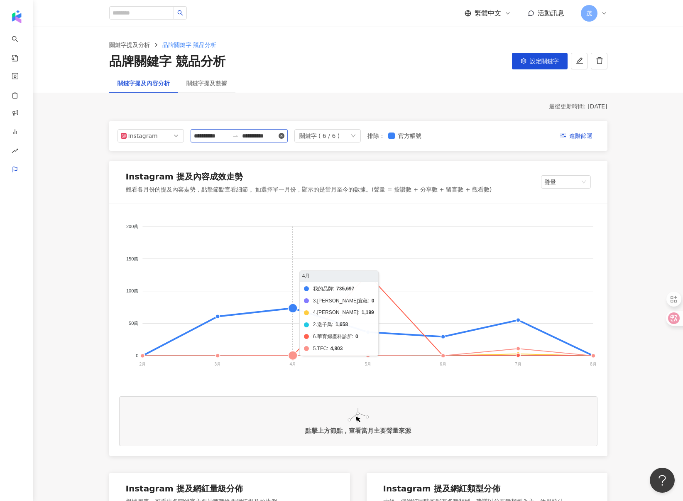
click at [285, 135] on icon "close-circle" at bounding box center [282, 136] width 6 height 6
click at [222, 136] on input at bounding box center [211, 135] width 35 height 9
type input "**********"
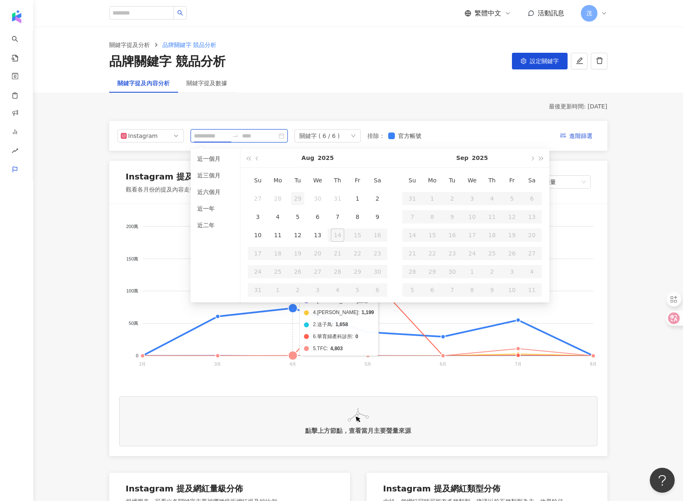
type input "**********"
click at [256, 158] on span "button" at bounding box center [258, 158] width 4 height 4
type input "**********"
click at [300, 198] on div "1" at bounding box center [297, 198] width 13 height 13
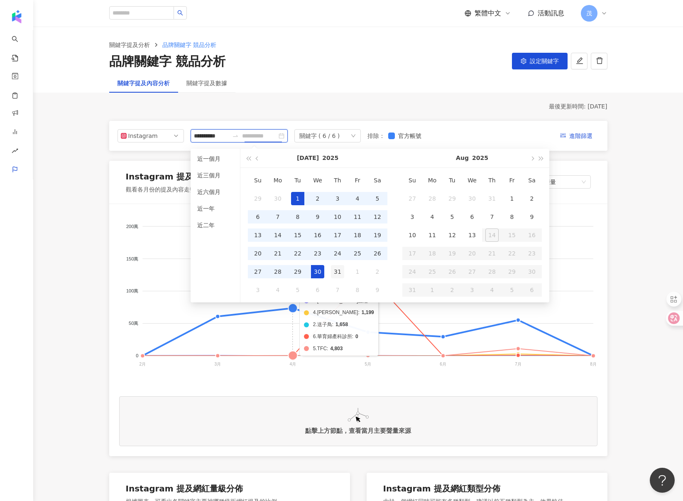
type input "**********"
click at [342, 270] on div "31" at bounding box center [337, 271] width 13 height 13
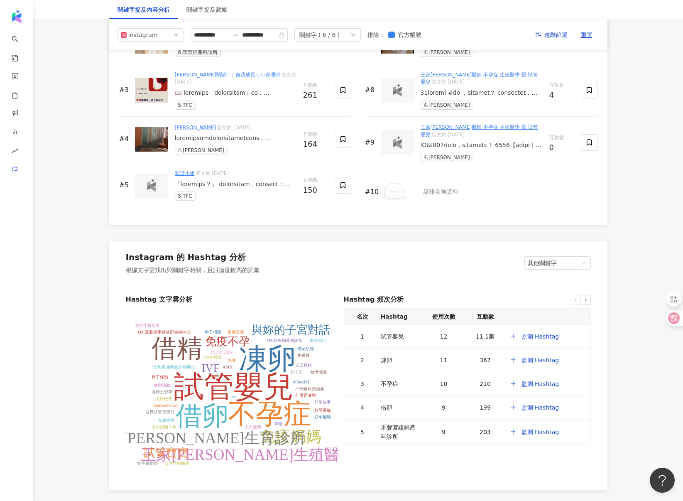
scroll to position [753, 0]
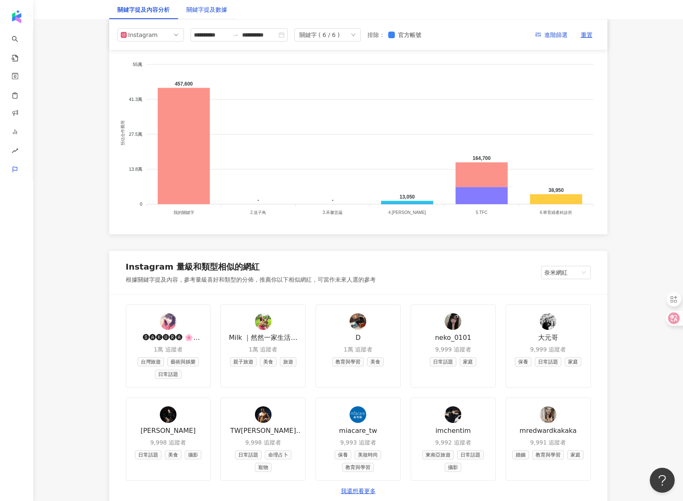
click at [214, 7] on div "關鍵字提及數據" at bounding box center [207, 9] width 41 height 9
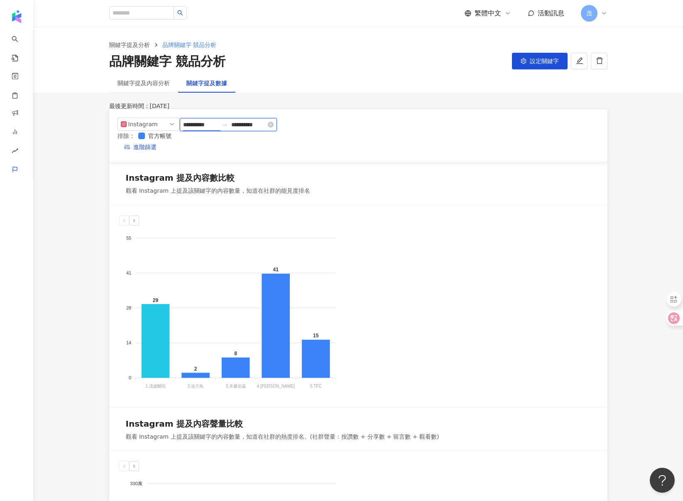
click at [218, 129] on input "**********" at bounding box center [200, 124] width 35 height 9
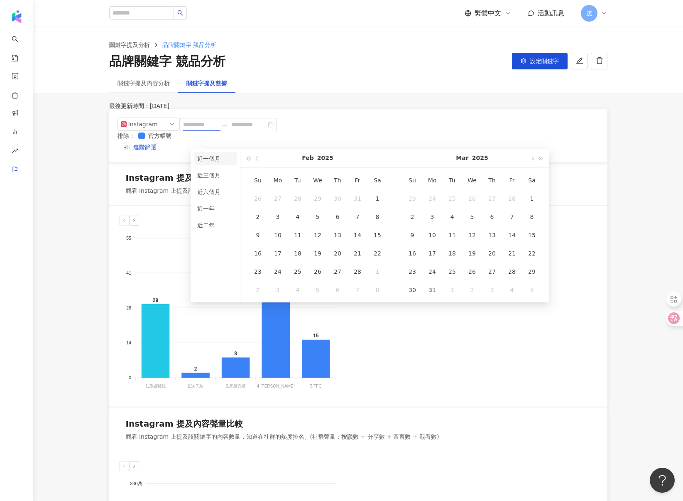
click at [212, 158] on li "近一個月" at bounding box center [215, 158] width 43 height 13
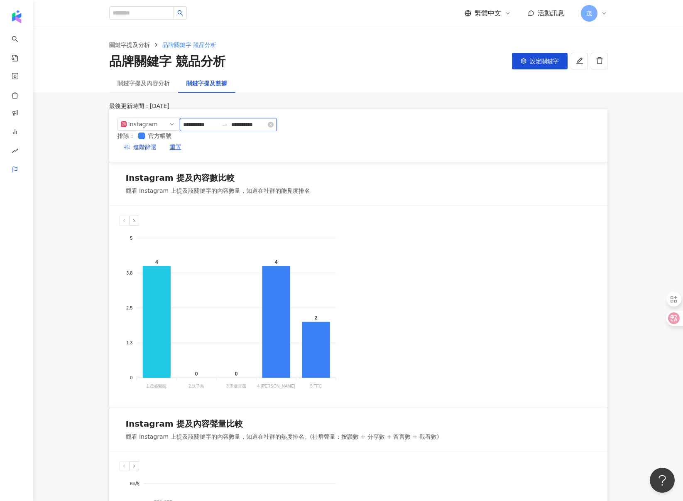
click at [218, 129] on input "**********" at bounding box center [200, 124] width 35 height 9
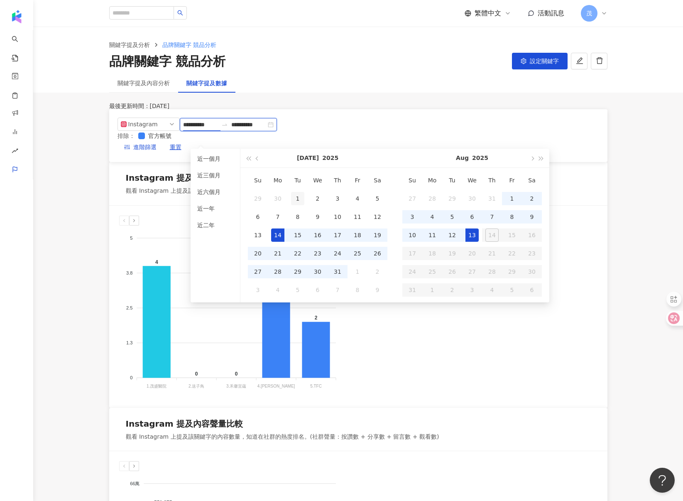
type input "**********"
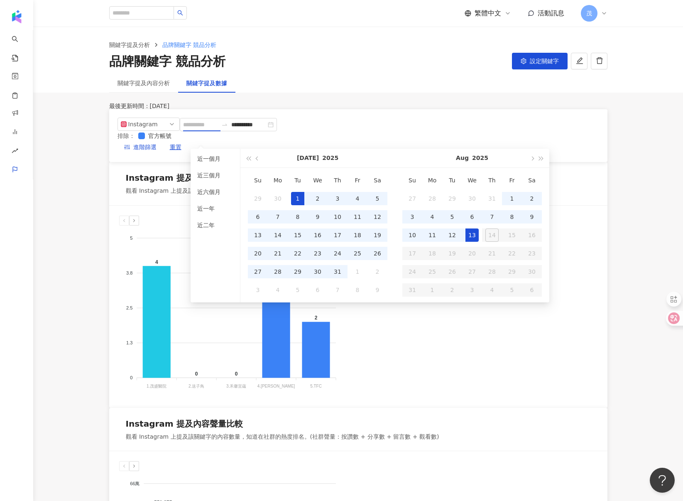
click at [300, 197] on div "1" at bounding box center [297, 198] width 13 height 13
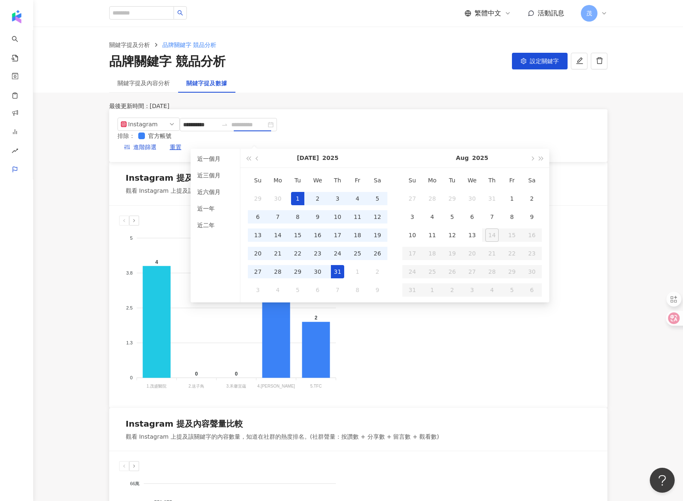
click at [338, 273] on div "31" at bounding box center [337, 271] width 13 height 13
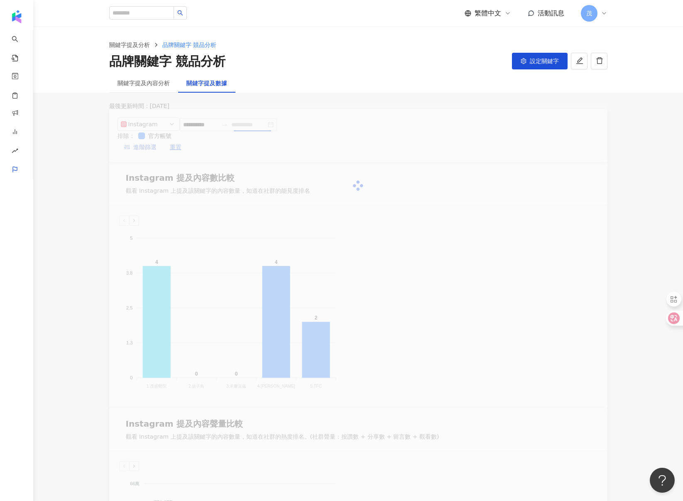
type input "**********"
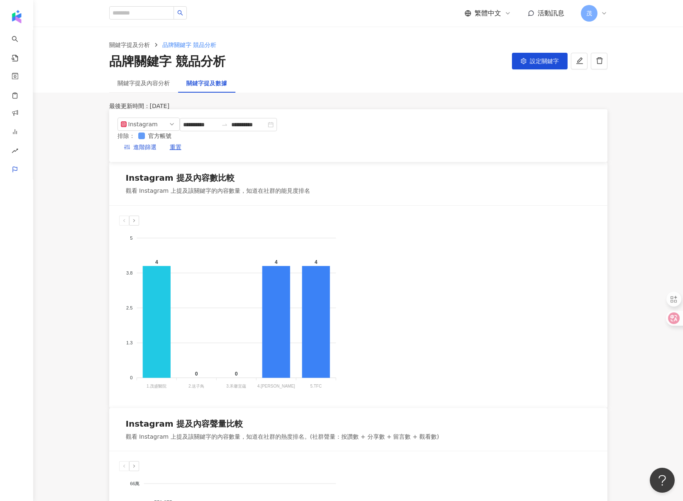
click at [175, 138] on span "官方帳號" at bounding box center [160, 135] width 30 height 9
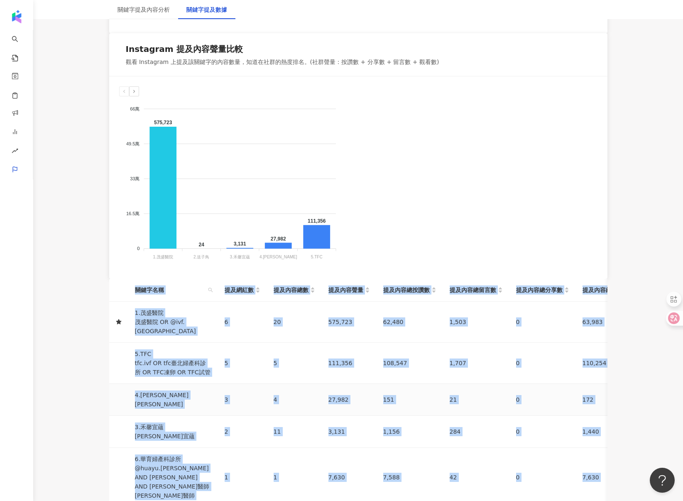
scroll to position [0, 136]
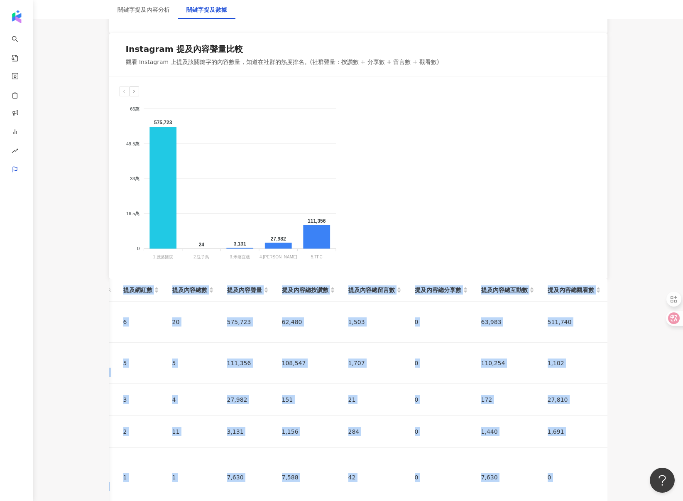
drag, startPoint x: 152, startPoint y: 83, endPoint x: 552, endPoint y: 311, distance: 460.0
click at [552, 311] on table "關鍵字名稱 提及網紅數 提及內容總數 提及內容聲量 提及內容總按讚數 提及內容總留言數 提及內容總分享數 提及內容總互動數 提及內容總觀看數 1.茂盛醫院 茂…" at bounding box center [308, 409] width 600 height 260
copy table "關鍵字名稱 提及網紅數 提及內容總數 提及內容聲量 提及內容總按讚數 提及內容總留言數 提及內容總分享數 提及內容總互動數 提及內容總觀看數 1.茂盛醫院 茂…"
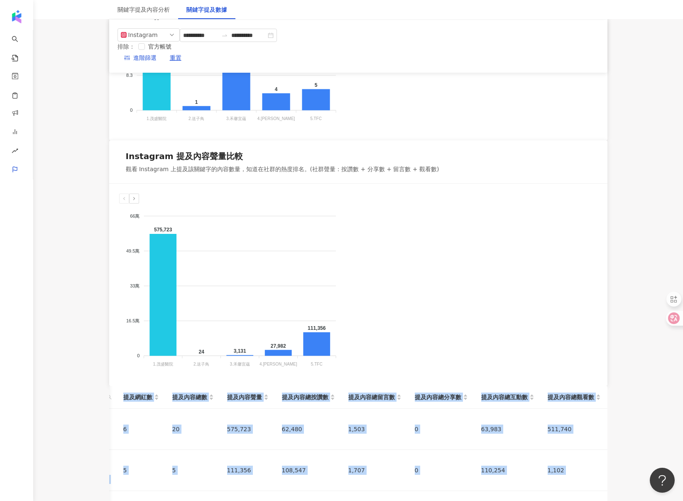
scroll to position [200, 0]
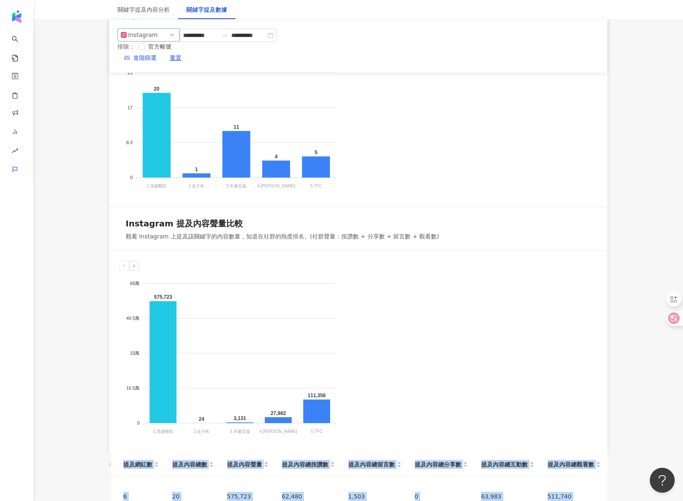
click at [144, 37] on div "Instagram" at bounding box center [141, 35] width 27 height 12
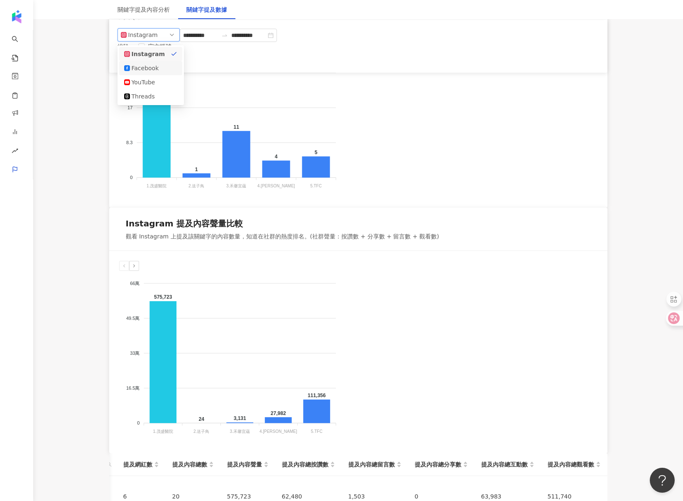
click at [145, 70] on div "Facebook" at bounding box center [145, 68] width 27 height 9
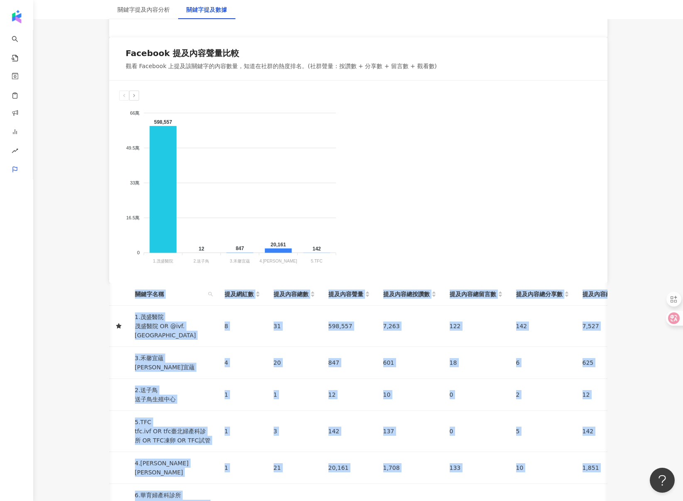
scroll to position [0, 136]
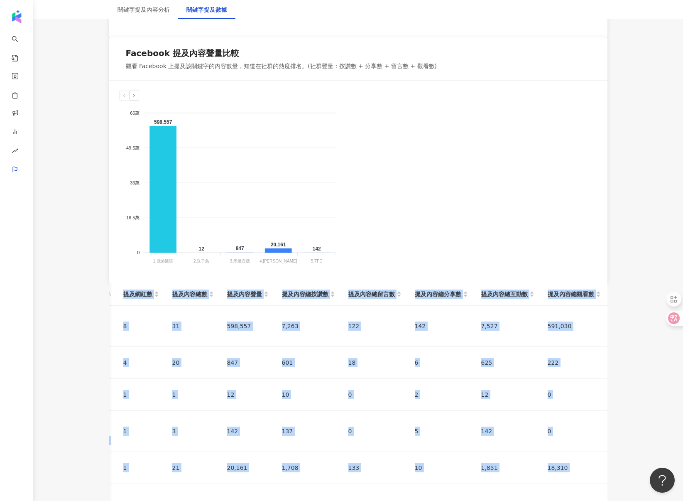
drag, startPoint x: 152, startPoint y: 91, endPoint x: 609, endPoint y: 340, distance: 520.5
click at [609, 340] on div "**********" at bounding box center [359, 159] width 532 height 855
copy main "關鍵字名稱 提及網紅數 提及內容總數 提及內容聲量 提及內容總按讚數 提及內容總留言數 提及內容總分享數 提及內容總互動數 提及內容總觀看數 1.茂盛醫院 茂…"
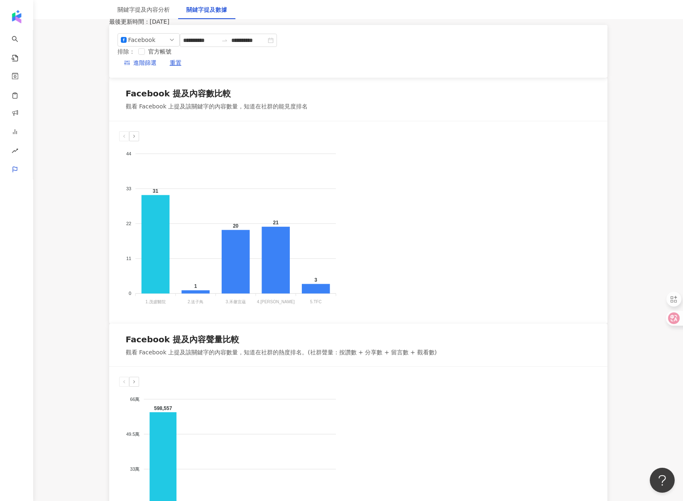
scroll to position [0, 0]
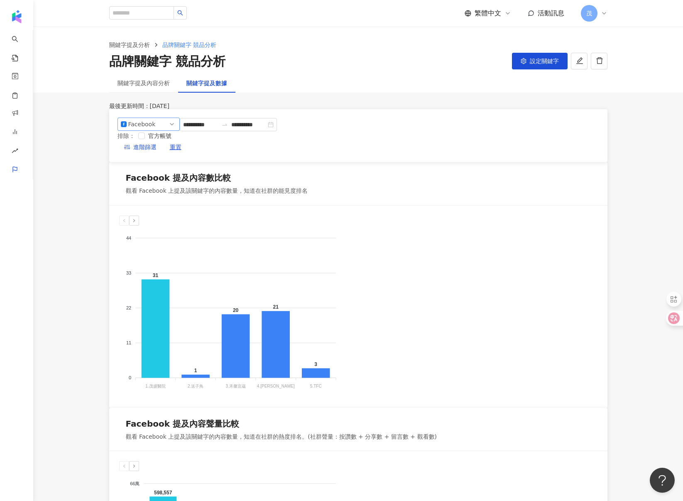
click at [151, 130] on div "Facebook" at bounding box center [141, 124] width 27 height 12
click at [142, 176] on div "YouTube" at bounding box center [145, 171] width 27 height 9
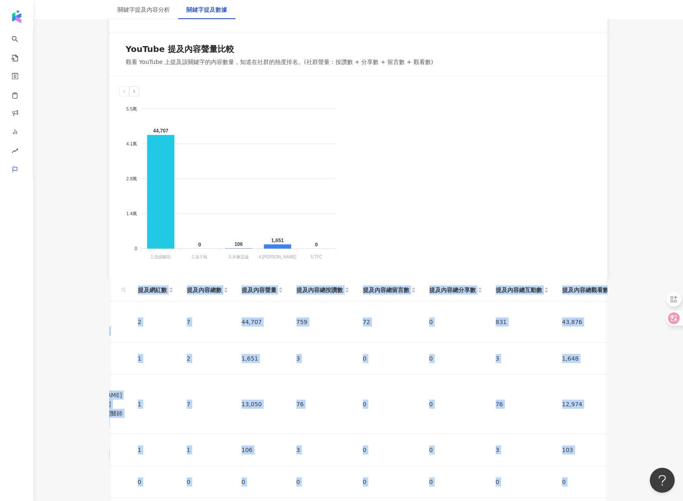
scroll to position [0, 136]
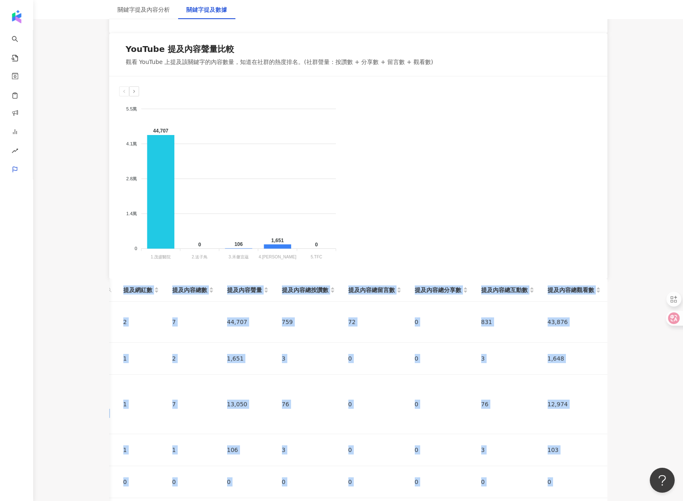
drag, startPoint x: 150, startPoint y: 85, endPoint x: 634, endPoint y: 348, distance: 551.2
click at [617, 348] on main "**********" at bounding box center [358, 117] width 650 height 930
copy main "關鍵字名稱 提及網紅數 提及內容總數 提及內容聲量 提及內容總按讚數 提及內容總留言數 提及內容總分享數 提及內容總互動數 提及內容總觀看數 1.茂盛醫院 茂…"
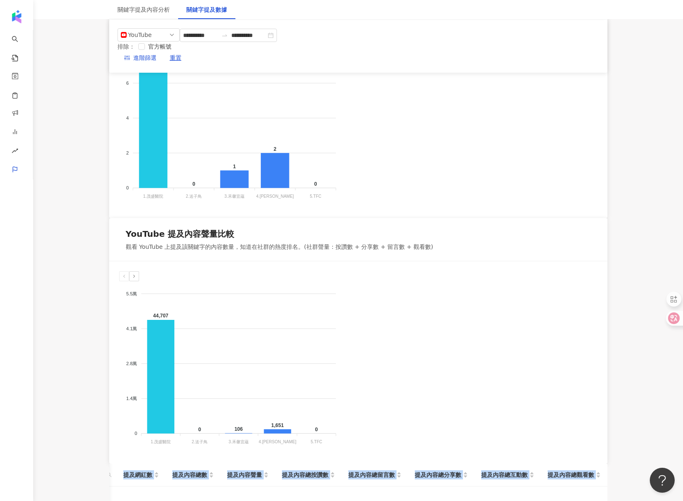
scroll to position [0, 0]
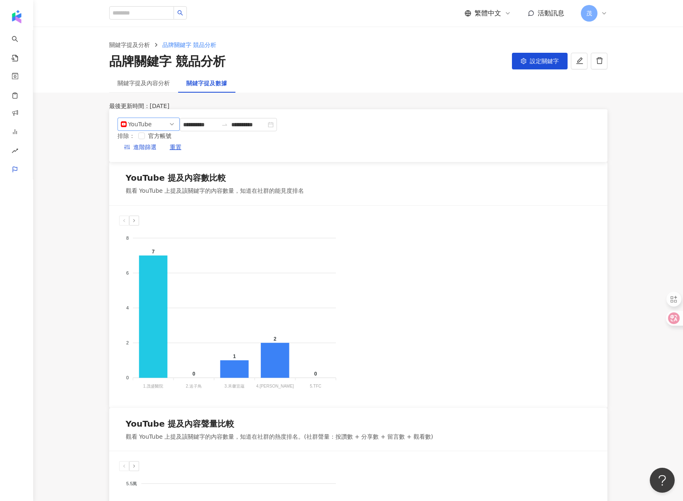
click at [146, 128] on div "**********" at bounding box center [358, 135] width 499 height 53
click at [149, 130] on div "YouTube" at bounding box center [141, 124] width 27 height 12
click at [145, 190] on div "Threads" at bounding box center [145, 185] width 27 height 9
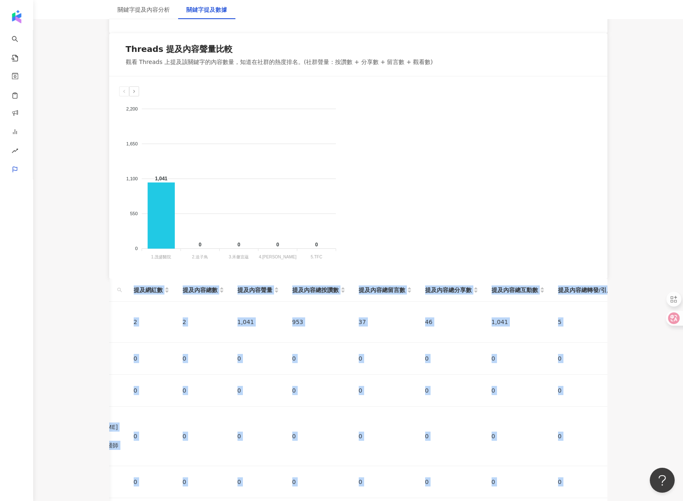
scroll to position [0, 151]
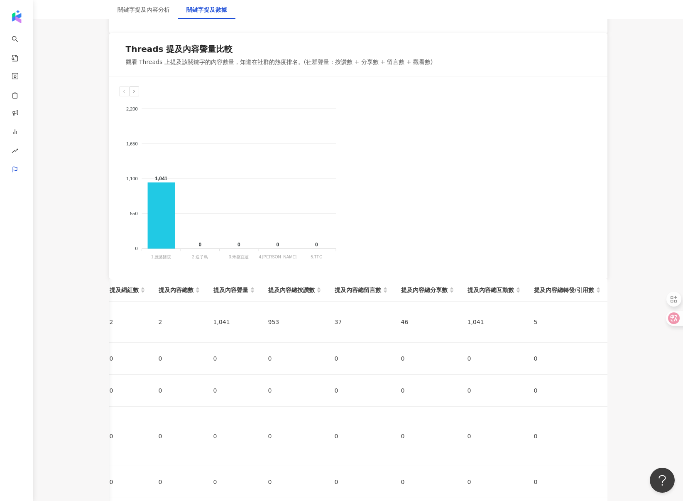
drag, startPoint x: 151, startPoint y: 84, endPoint x: 589, endPoint y: 311, distance: 493.0
click at [601, 324] on div "關鍵字名稱 提及網紅數 提及內容總數 提及內容聲量 提及內容總按讚數 提及內容總留言數 提及內容總分享數 提及內容總互動數 提及內容總轉發/引用數 1.茂盛醫…" at bounding box center [358, 422] width 499 height 287
copy table
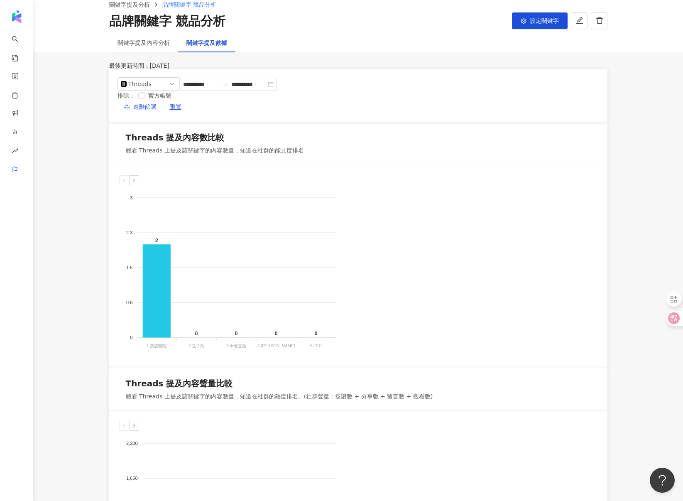
scroll to position [0, 0]
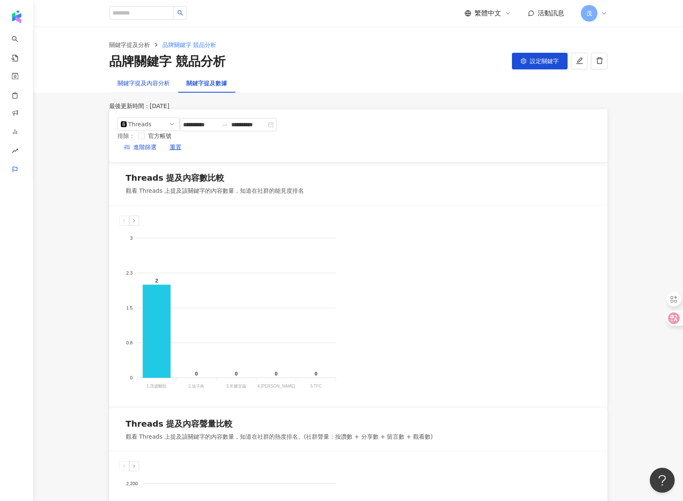
click at [147, 84] on div "關鍵字提及內容分析" at bounding box center [144, 83] width 52 height 9
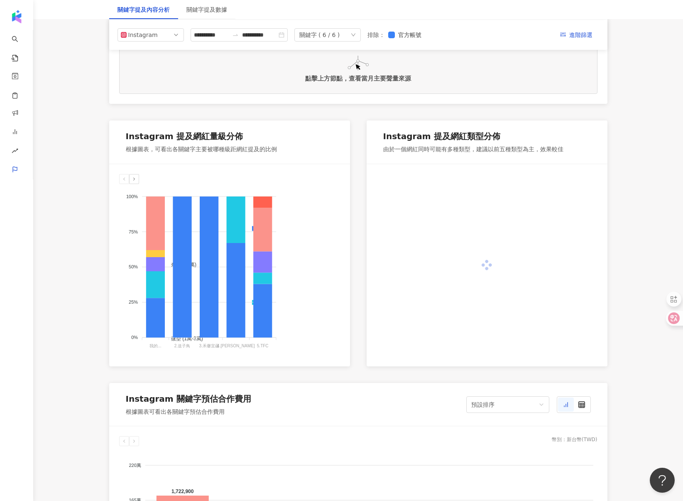
scroll to position [149, 0]
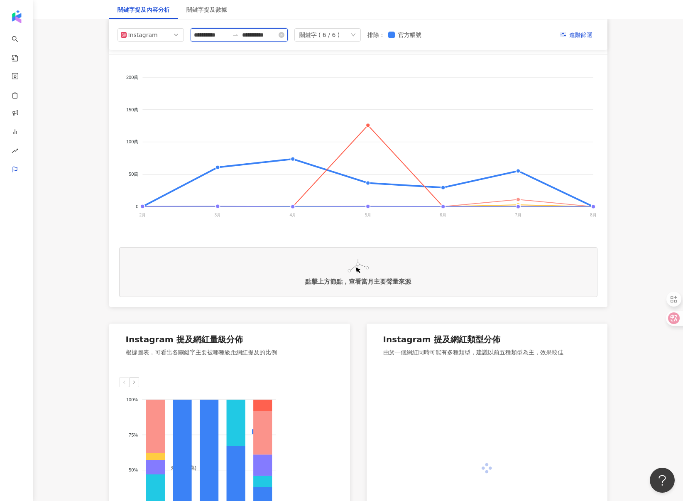
click at [222, 37] on input "**********" at bounding box center [211, 34] width 35 height 9
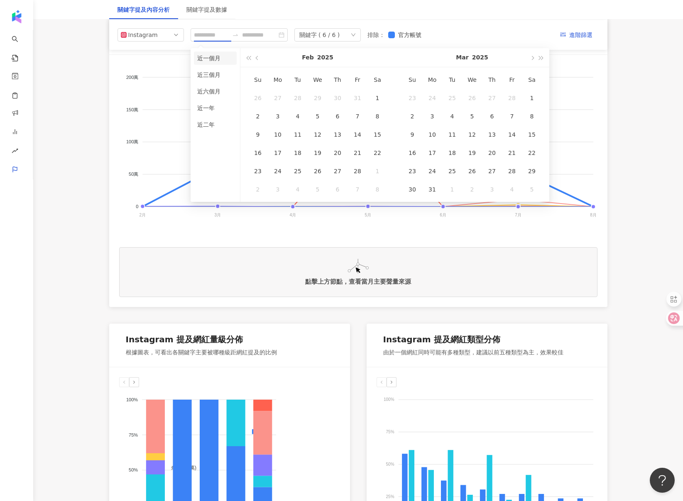
click at [220, 64] on li "近一個月" at bounding box center [215, 58] width 43 height 13
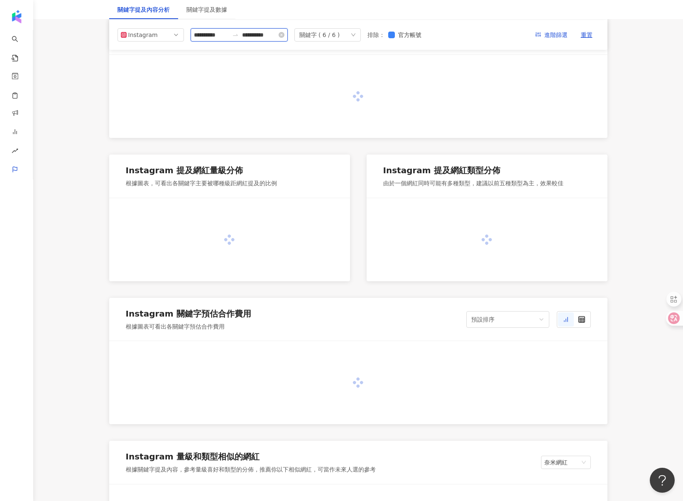
click at [228, 36] on input "**********" at bounding box center [211, 34] width 35 height 9
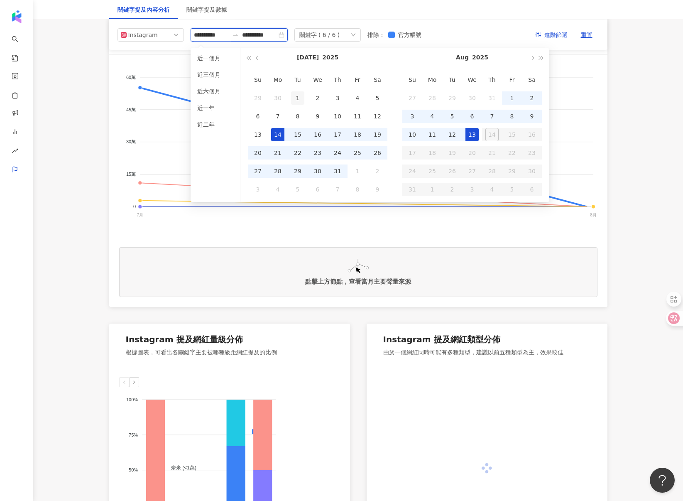
type input "**********"
click at [300, 97] on div "1" at bounding box center [297, 97] width 13 height 13
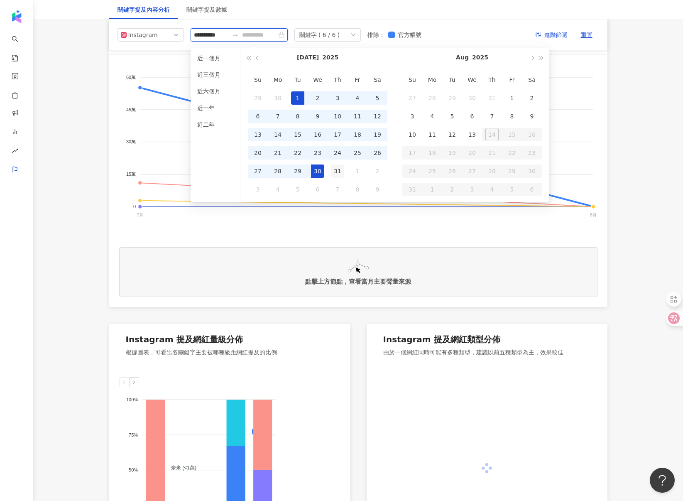
type input "**********"
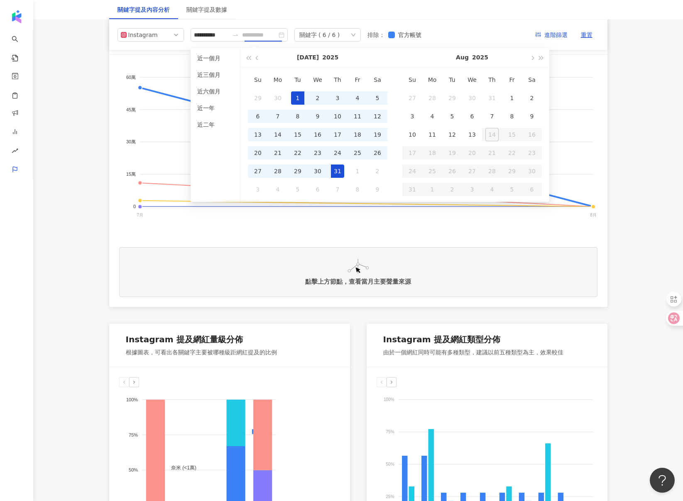
click at [341, 171] on div "31" at bounding box center [337, 171] width 13 height 13
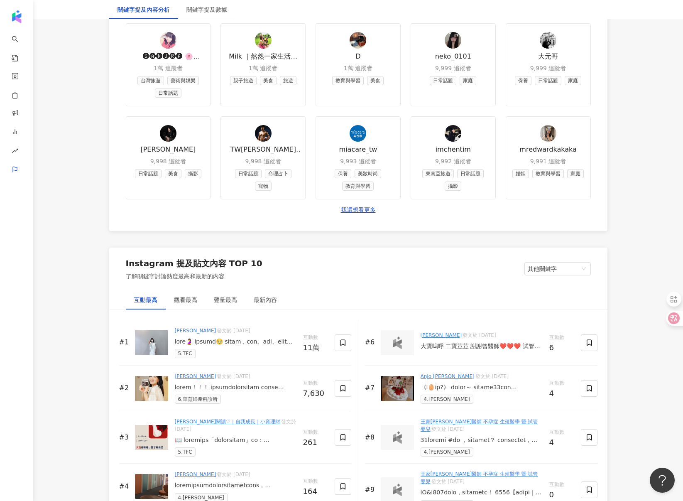
scroll to position [1181, 0]
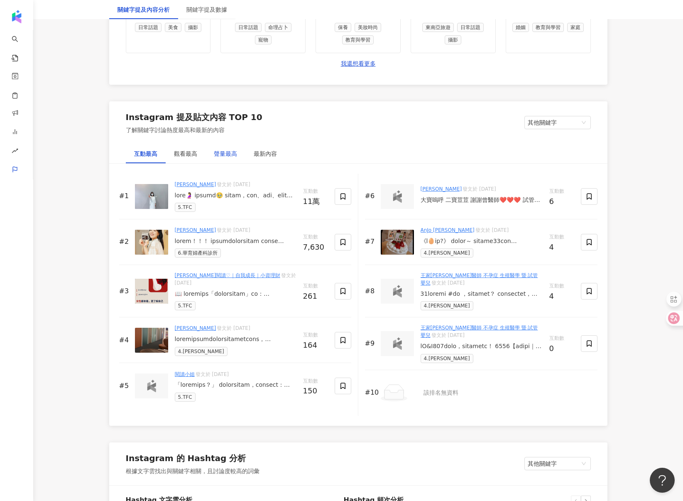
click at [235, 156] on div "聲量最高" at bounding box center [225, 153] width 23 height 9
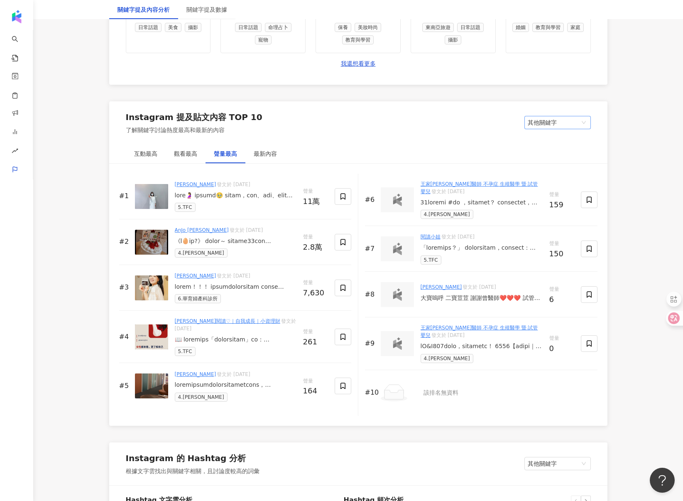
click at [569, 123] on span "其他關鍵字" at bounding box center [558, 122] width 60 height 12
click at [548, 155] on div "我的關鍵字" at bounding box center [557, 153] width 53 height 9
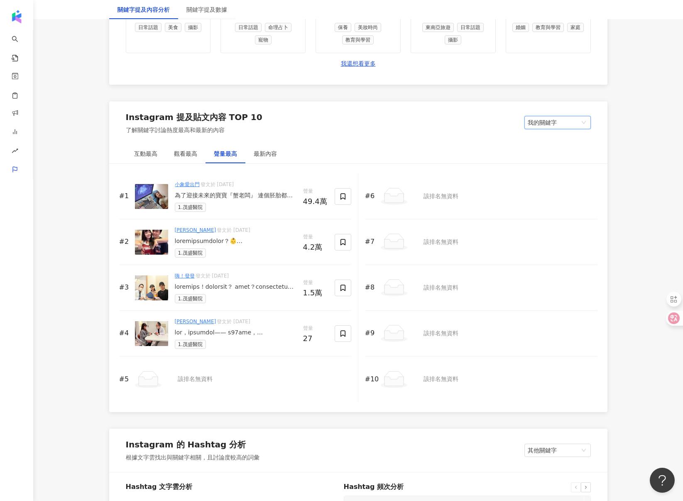
click at [250, 197] on div "為了迎接未來的寶寶『蟹老闆』 連個胚胎都還沒出來，小名就想好了🤣 跟老謝這陣子特別回來找茂盛醫院做完整的備孕評估和 #CGT特定基因帶有者檢測！！ 為了生出健…" at bounding box center [236, 196] width 122 height 8
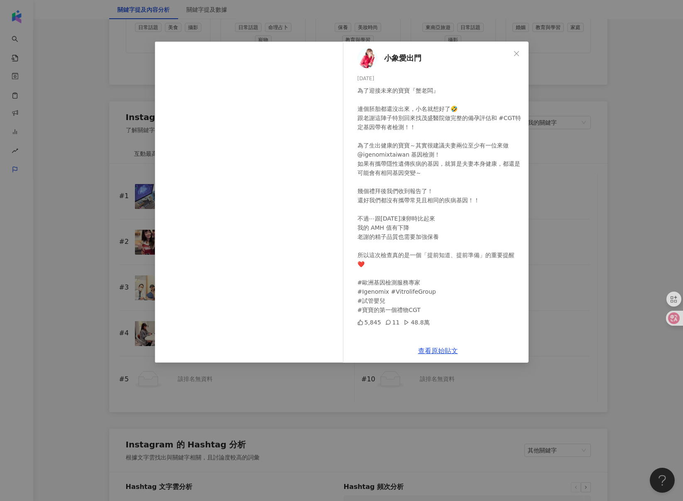
click at [91, 195] on div "小象愛出門 2025/7/16 為了迎接未來的寶寶『蟹老闆』 連個胚胎都還沒出來，小名就想好了🤣 跟老謝這陣子特別回來找茂盛醫院做完整的備孕評估和 #CGT特…" at bounding box center [341, 250] width 683 height 501
click at [130, 206] on div "小象愛出門 2025/7/16 為了迎接未來的寶寶『蟹老闆』 連個胚胎都還沒出來，小名就想好了🤣 跟老謝這陣子特別回來找茂盛醫院做完整的備孕評估和 #CGT特…" at bounding box center [341, 250] width 683 height 501
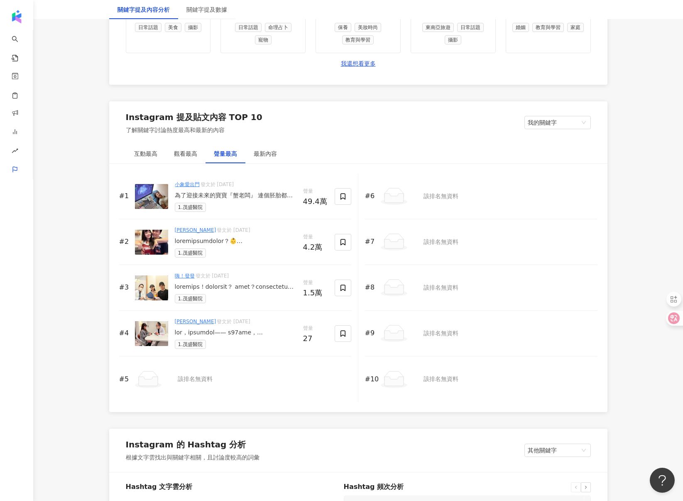
click at [222, 240] on div at bounding box center [236, 241] width 122 height 8
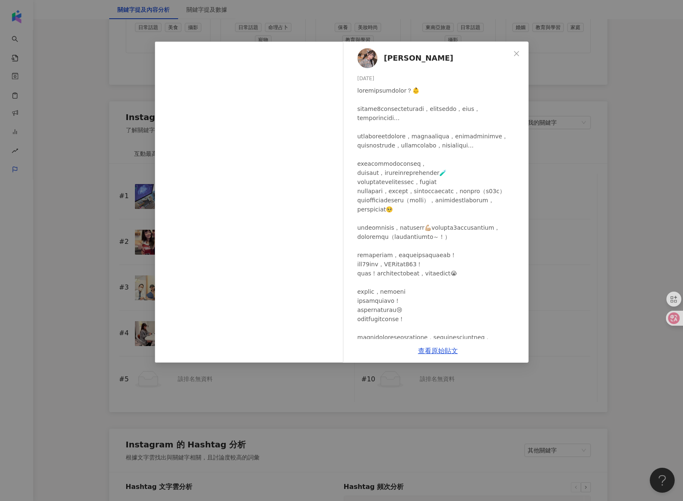
drag, startPoint x: 597, startPoint y: 130, endPoint x: 586, endPoint y: 125, distance: 12.1
click at [597, 129] on div "陳怡君-阿咪 2025/7/16 4.1萬 1,399 查看原始貼文" at bounding box center [341, 250] width 683 height 501
click at [566, 123] on div "陳怡君-阿咪 2025/7/16 4.1萬 1,399 查看原始貼文" at bounding box center [341, 250] width 683 height 501
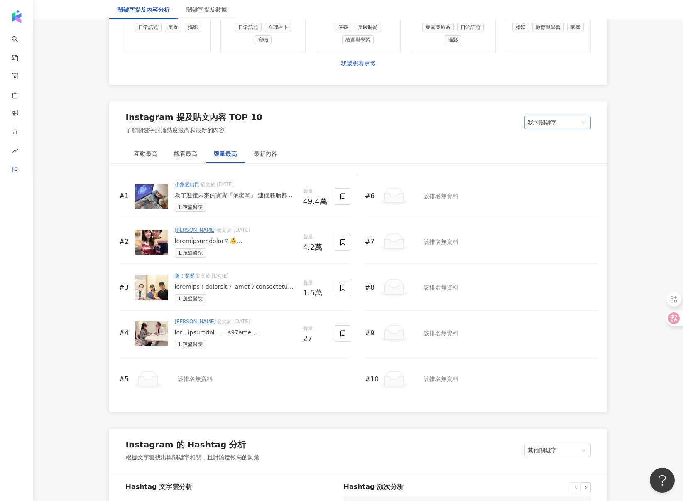
click at [566, 123] on span "我的關鍵字" at bounding box center [558, 122] width 60 height 12
click at [558, 139] on div "其他關鍵字" at bounding box center [557, 139] width 53 height 9
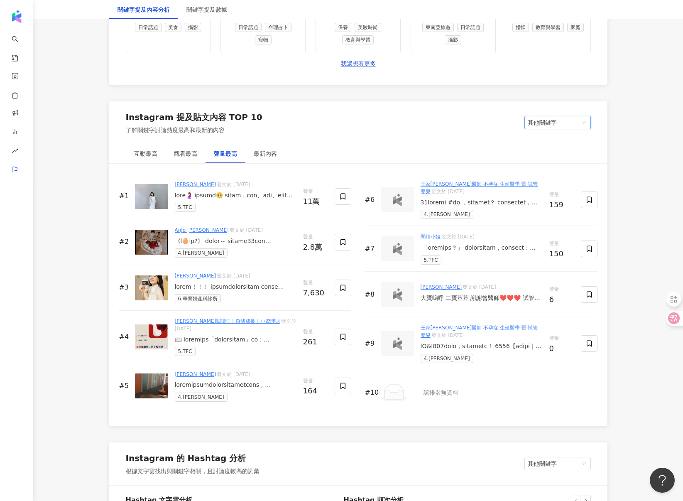
click at [262, 197] on div at bounding box center [236, 196] width 122 height 8
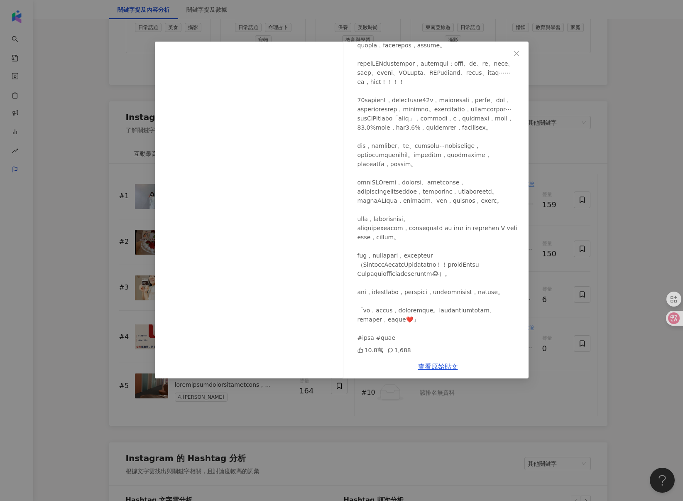
scroll to position [420, 0]
click at [106, 150] on div "Sandra Hsu 2025/7/24 10.8萬 1,688 查看原始貼文" at bounding box center [341, 250] width 683 height 501
click at [78, 210] on div "Sandra Hsu 2025/7/24 10.8萬 1,688 查看原始貼文" at bounding box center [341, 250] width 683 height 501
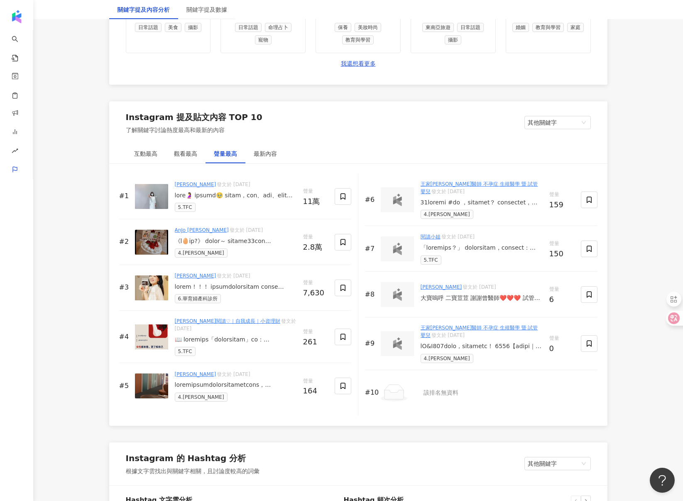
click at [255, 241] on div at bounding box center [236, 241] width 122 height 8
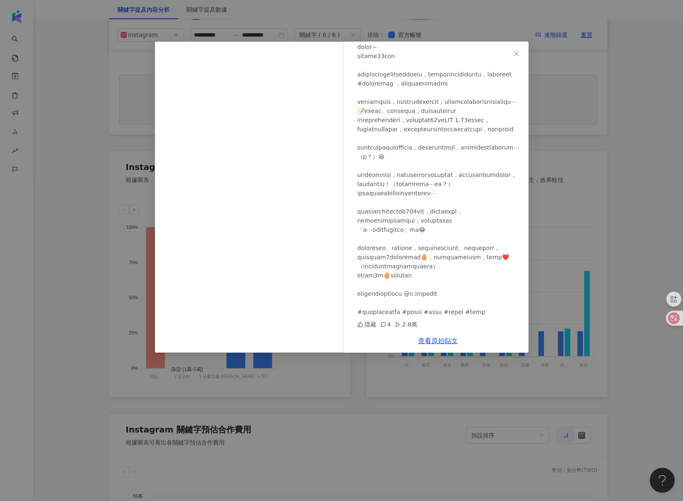
scroll to position [210, 0]
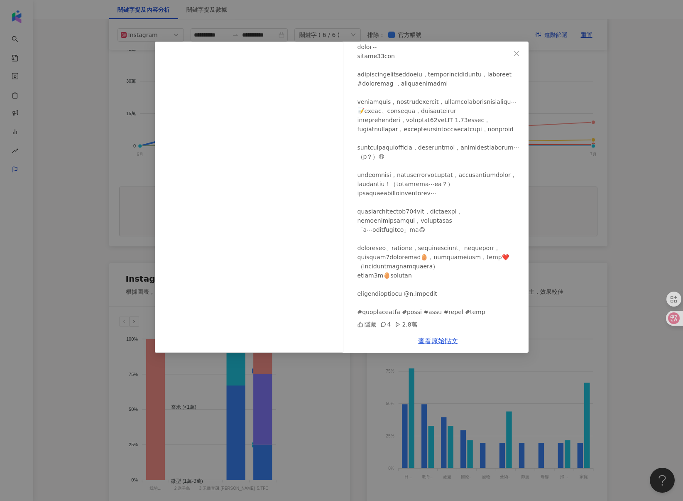
click at [574, 80] on div "AnJo 黃安若 2025/7/27 隱藏 4 2.8萬 查看原始貼文" at bounding box center [341, 250] width 683 height 501
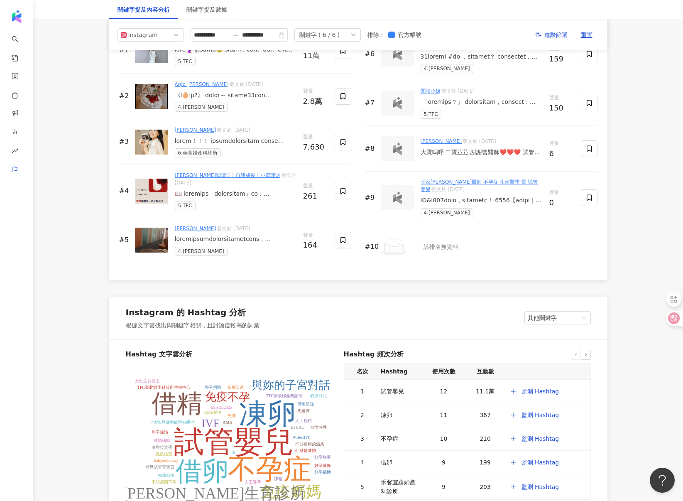
scroll to position [1290, 0]
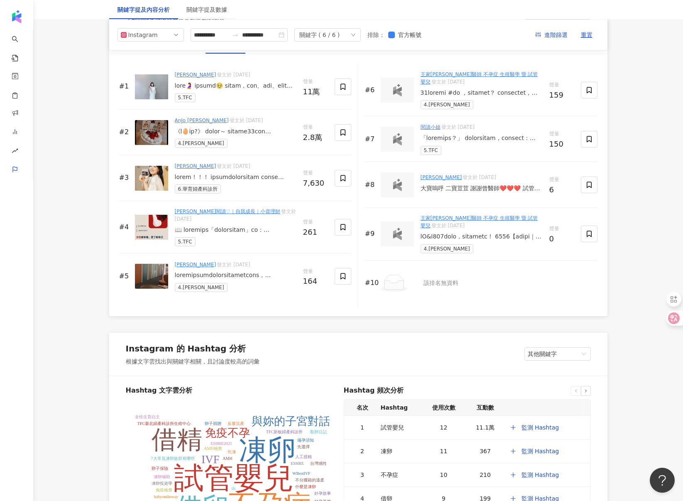
click at [183, 120] on link "AnJo 黃安若" at bounding box center [202, 121] width 54 height 6
click at [247, 130] on div at bounding box center [236, 132] width 122 height 8
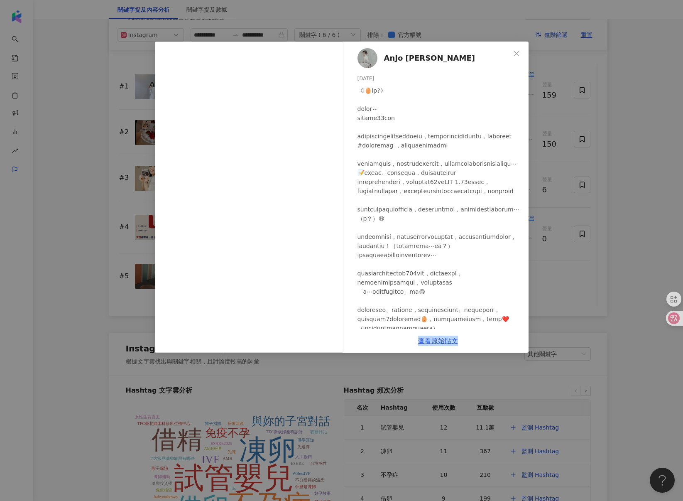
scroll to position [135, 0]
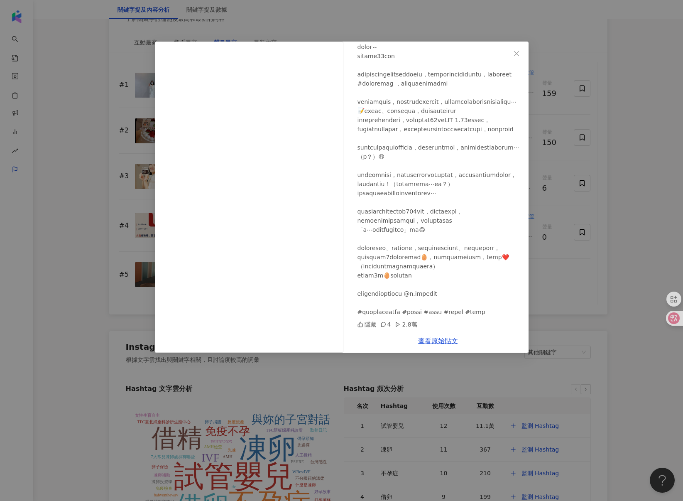
drag, startPoint x: 581, startPoint y: 319, endPoint x: 540, endPoint y: 320, distance: 40.7
click at [581, 319] on div "AnJo 黃安若 2025/7/27 隱藏 4 2.8萬 查看原始貼文" at bounding box center [341, 250] width 683 height 501
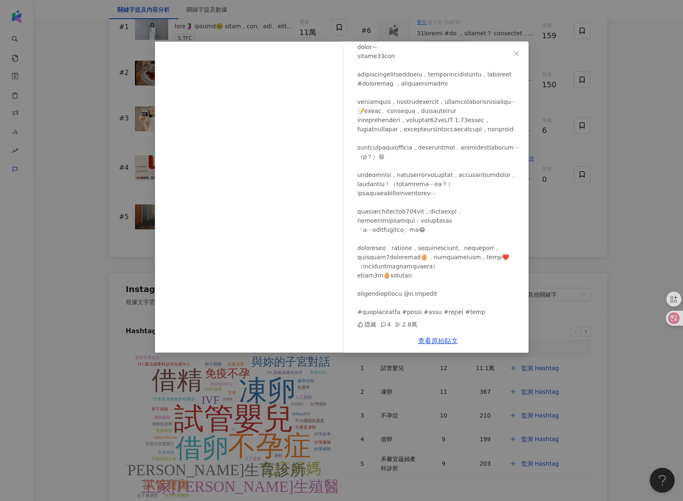
scroll to position [1479, 0]
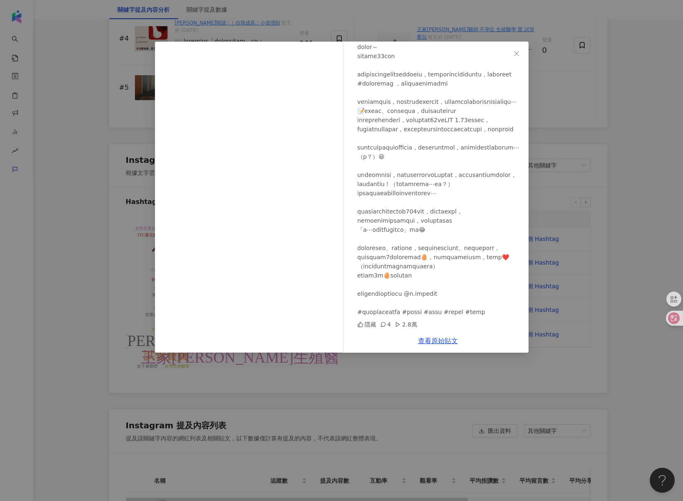
click at [36, 279] on div "AnJo 黃安若 2025/7/27 隱藏 4 2.8萬 查看原始貼文" at bounding box center [341, 250] width 683 height 501
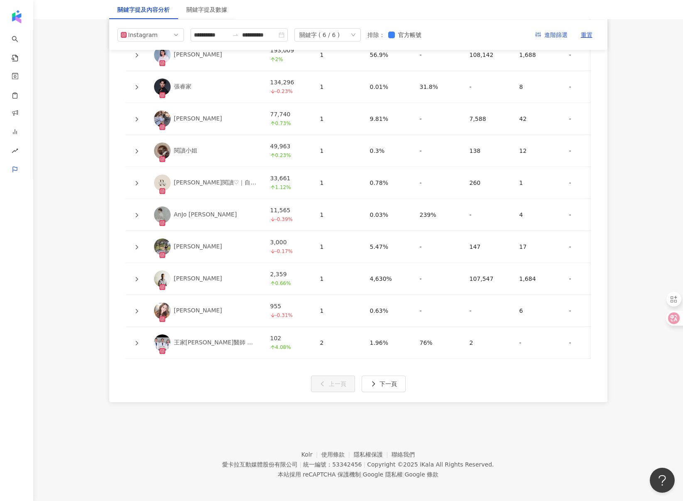
scroll to position [1931, 0]
click at [192, 250] on div "Lena Lee" at bounding box center [198, 248] width 48 height 8
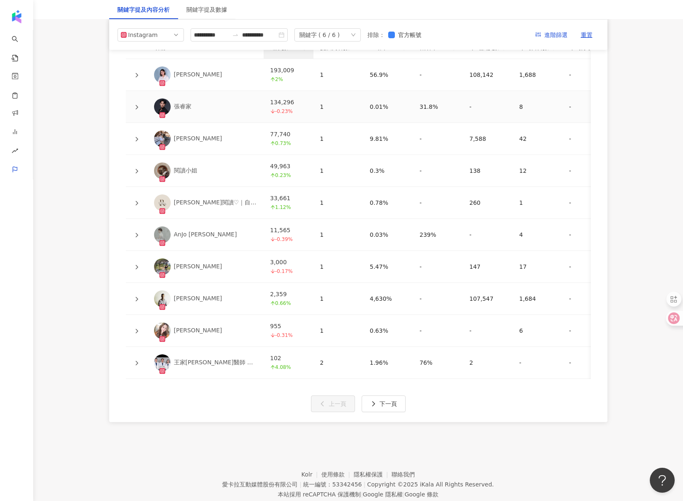
scroll to position [1807, 0]
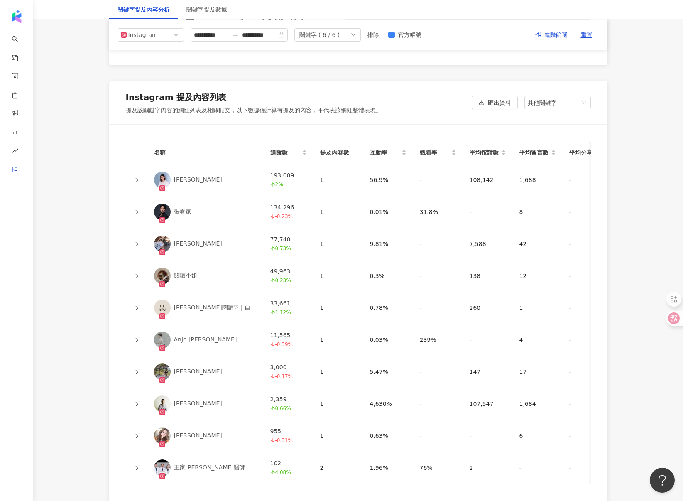
click at [197, 247] on div "[PERSON_NAME]" at bounding box center [198, 244] width 48 height 8
click at [226, 181] on link "Sandra Hsu" at bounding box center [205, 180] width 103 height 17
click at [135, 179] on icon at bounding box center [136, 180] width 2 height 5
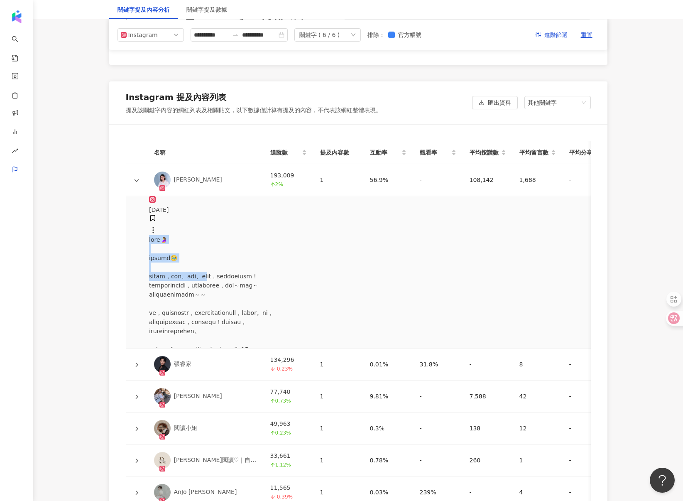
drag, startPoint x: 152, startPoint y: 297, endPoint x: 256, endPoint y: 308, distance: 104.4
copy div "我懷孕了🤰 過程真不容易🥹 從小就覺得，老人啊、小孩啊、小動物啊"
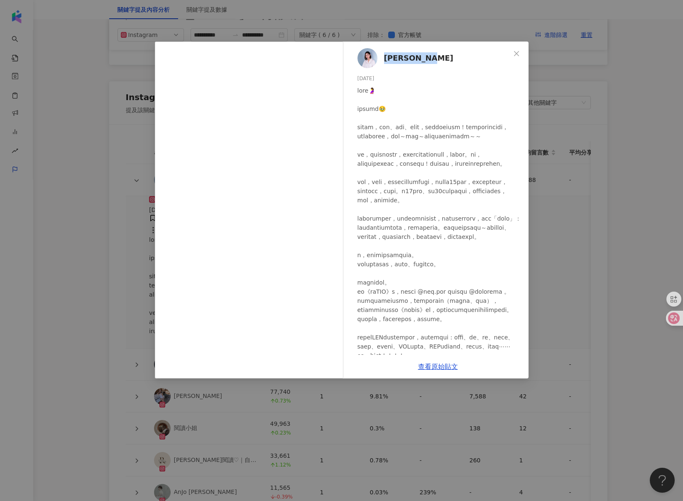
drag, startPoint x: 436, startPoint y: 59, endPoint x: 383, endPoint y: 60, distance: 52.3
click at [383, 60] on div "Sandra Hsu 2025/7/24 10.8萬 1,688" at bounding box center [438, 198] width 181 height 313
copy span "Sandra Hsu"
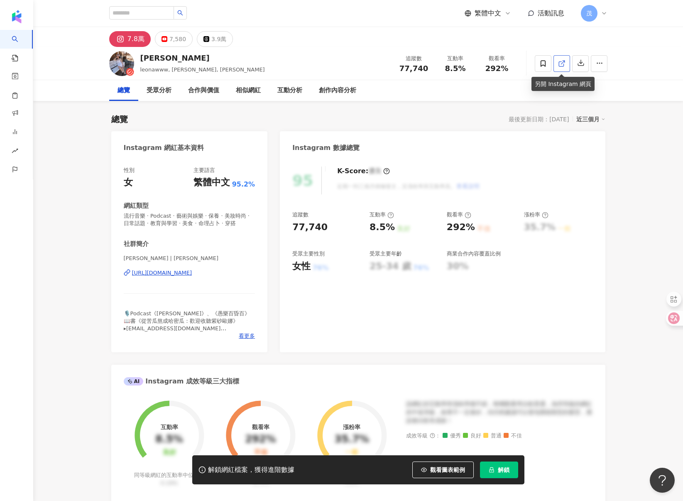
click at [566, 64] on link at bounding box center [562, 63] width 17 height 17
